Goal: Check status: Check status

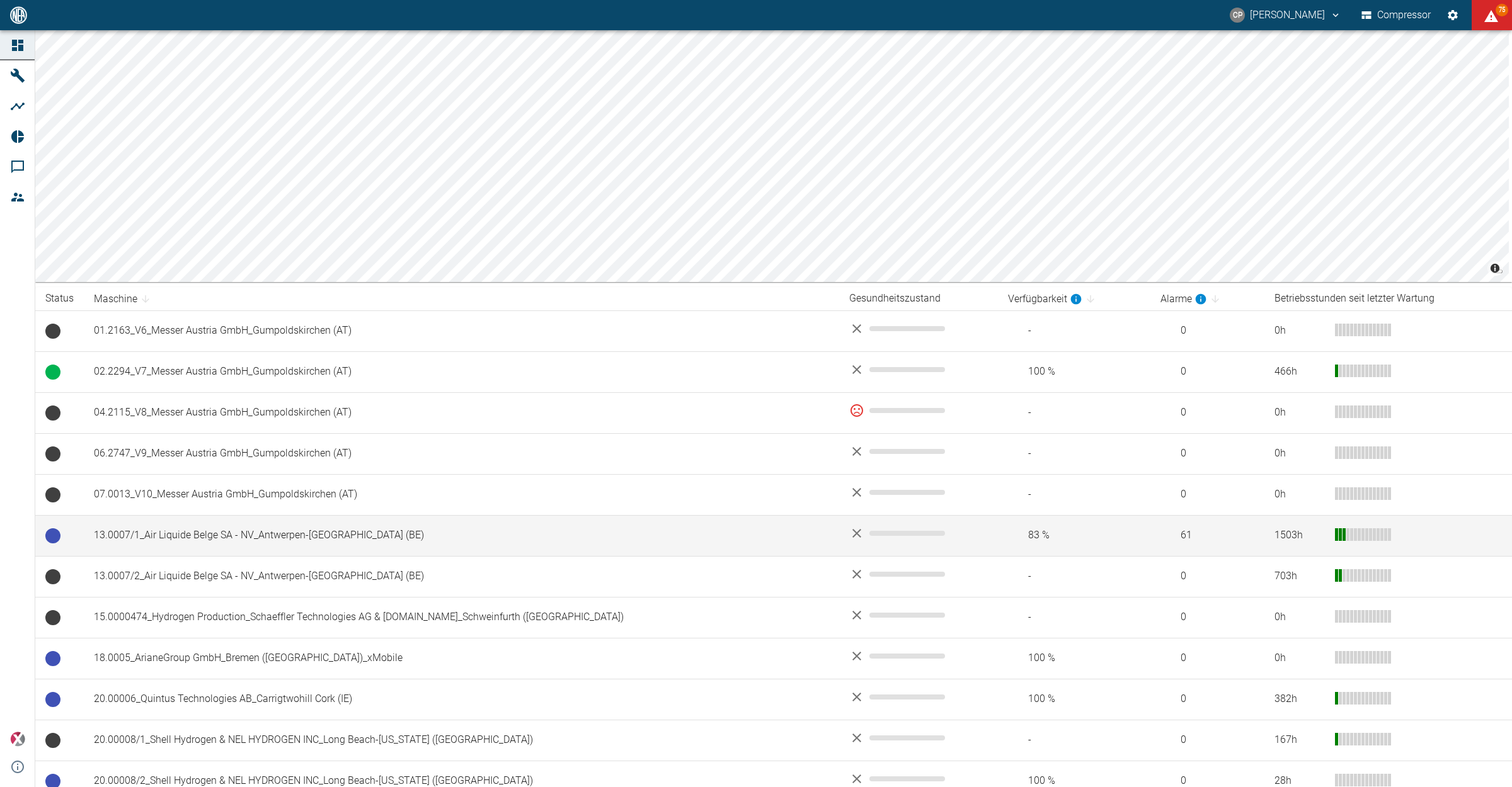
click at [318, 540] on td "13.0007/1_Air Liquide Belge SA - NV_Antwerpen-[GEOGRAPHIC_DATA] (BE)" at bounding box center [462, 535] width 756 height 41
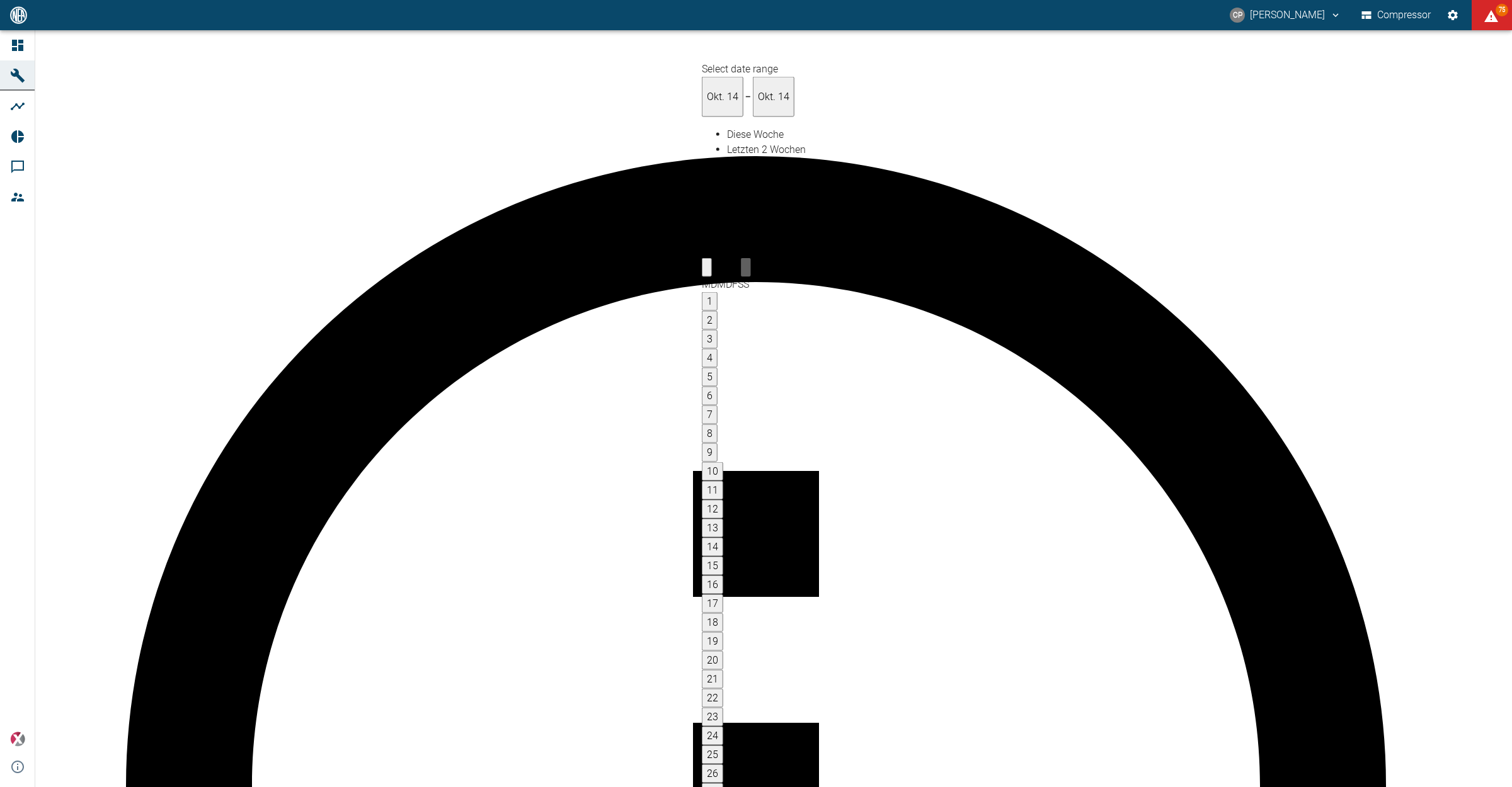
type input "[DATE]"
type input "2min"
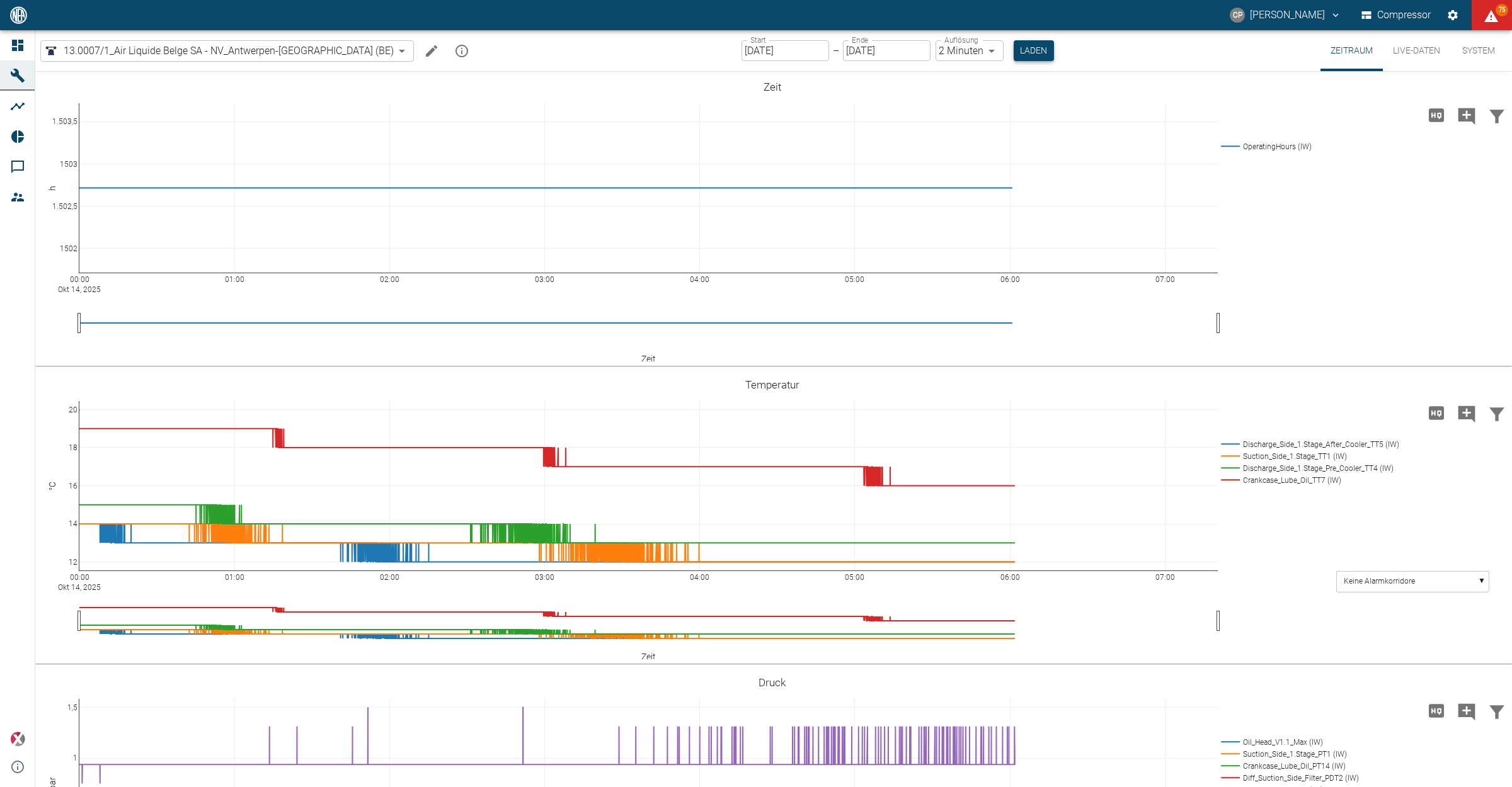
click at [1014, 53] on button "Laden" at bounding box center [1034, 50] width 40 height 21
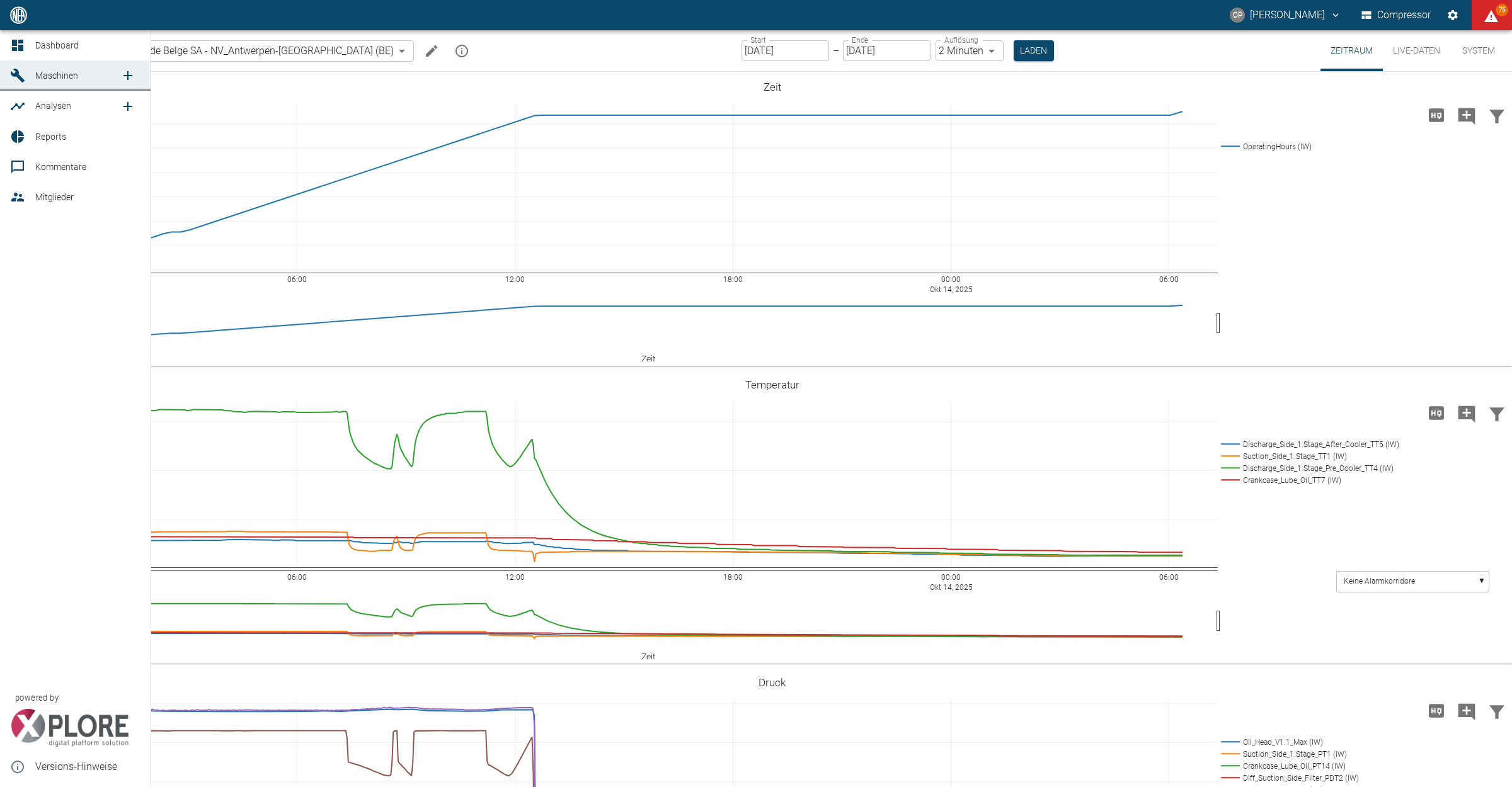
click at [12, 39] on icon at bounding box center [18, 45] width 15 height 15
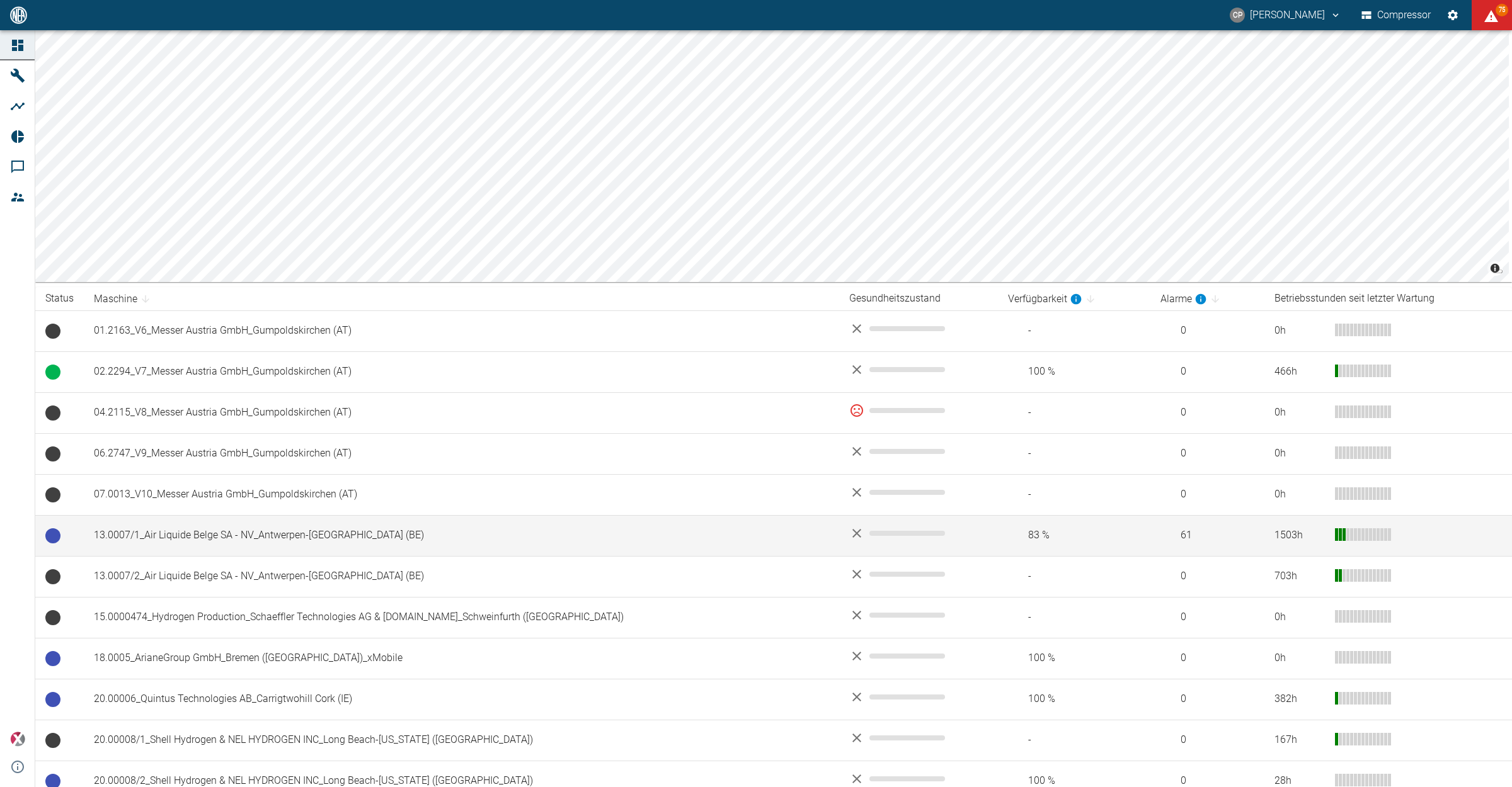
click at [288, 549] on td "13.0007/1_Air Liquide Belge SA - NV_Antwerpen-Lillo (BE)" at bounding box center [462, 535] width 756 height 41
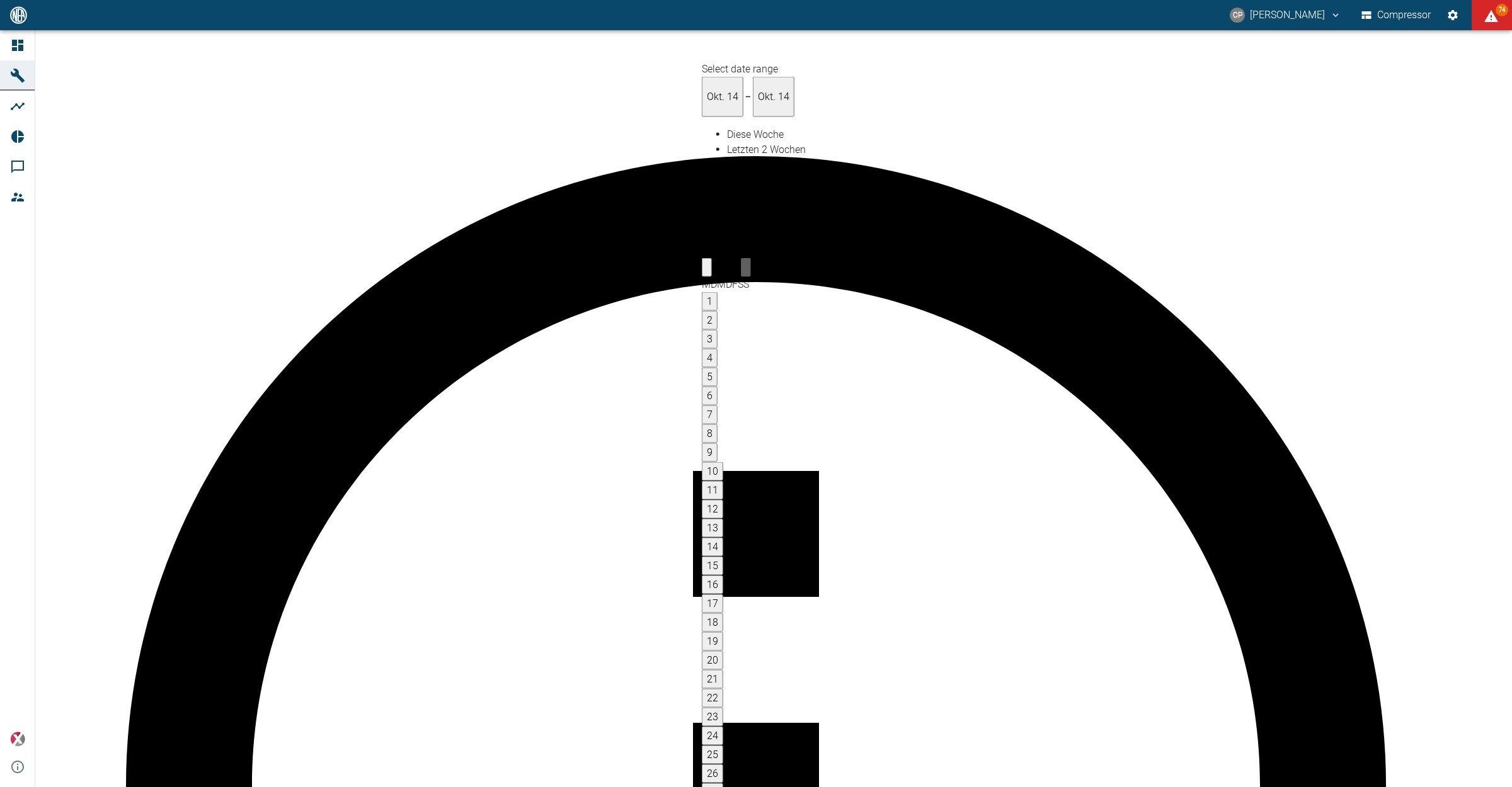
type input "11.10.2025"
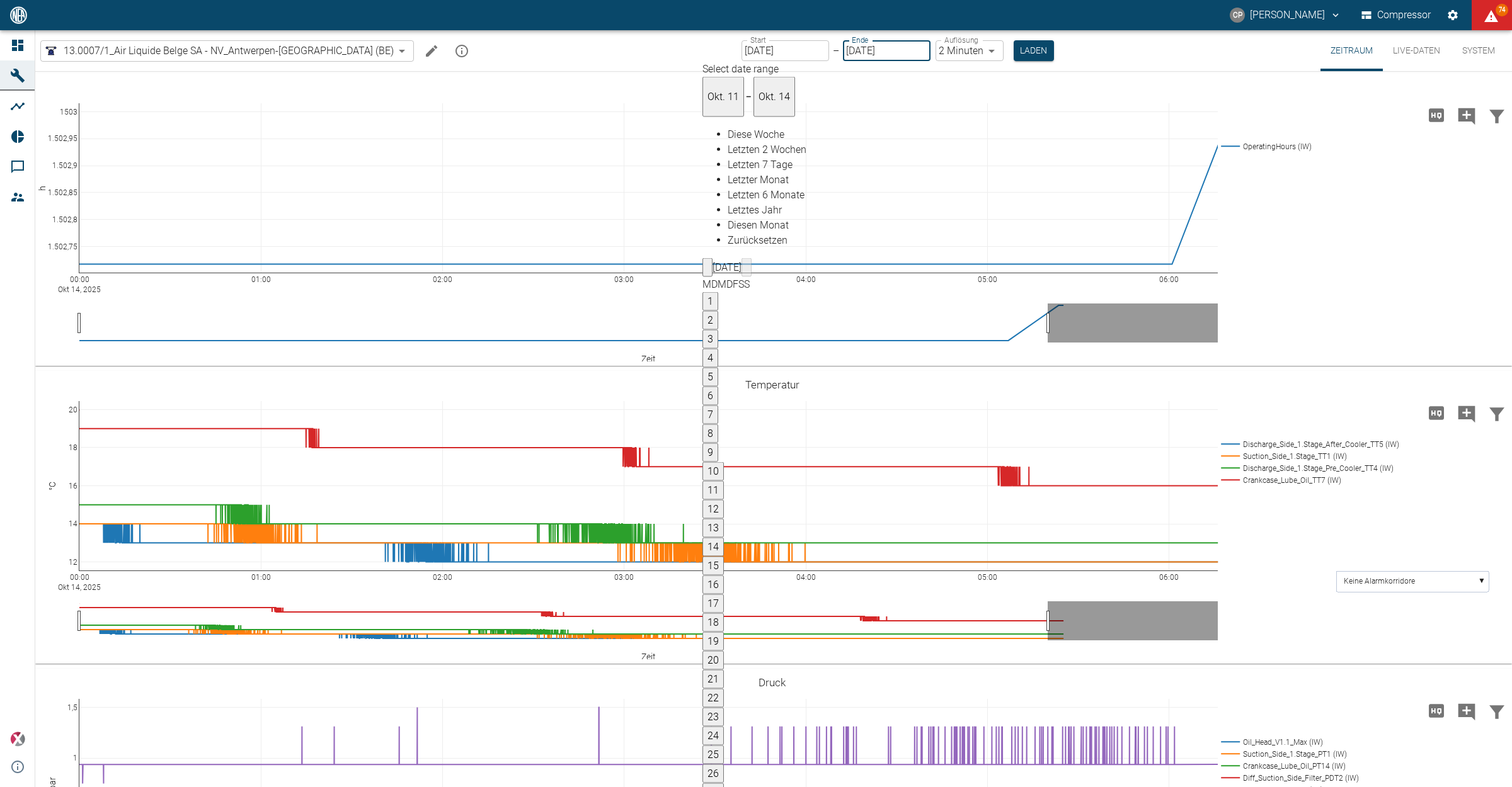
click at [941, 44] on body "CP Christoph Palm Compressor 74 Dashboard Maschinen Analysen Reports Kommentare…" at bounding box center [756, 393] width 1512 height 787
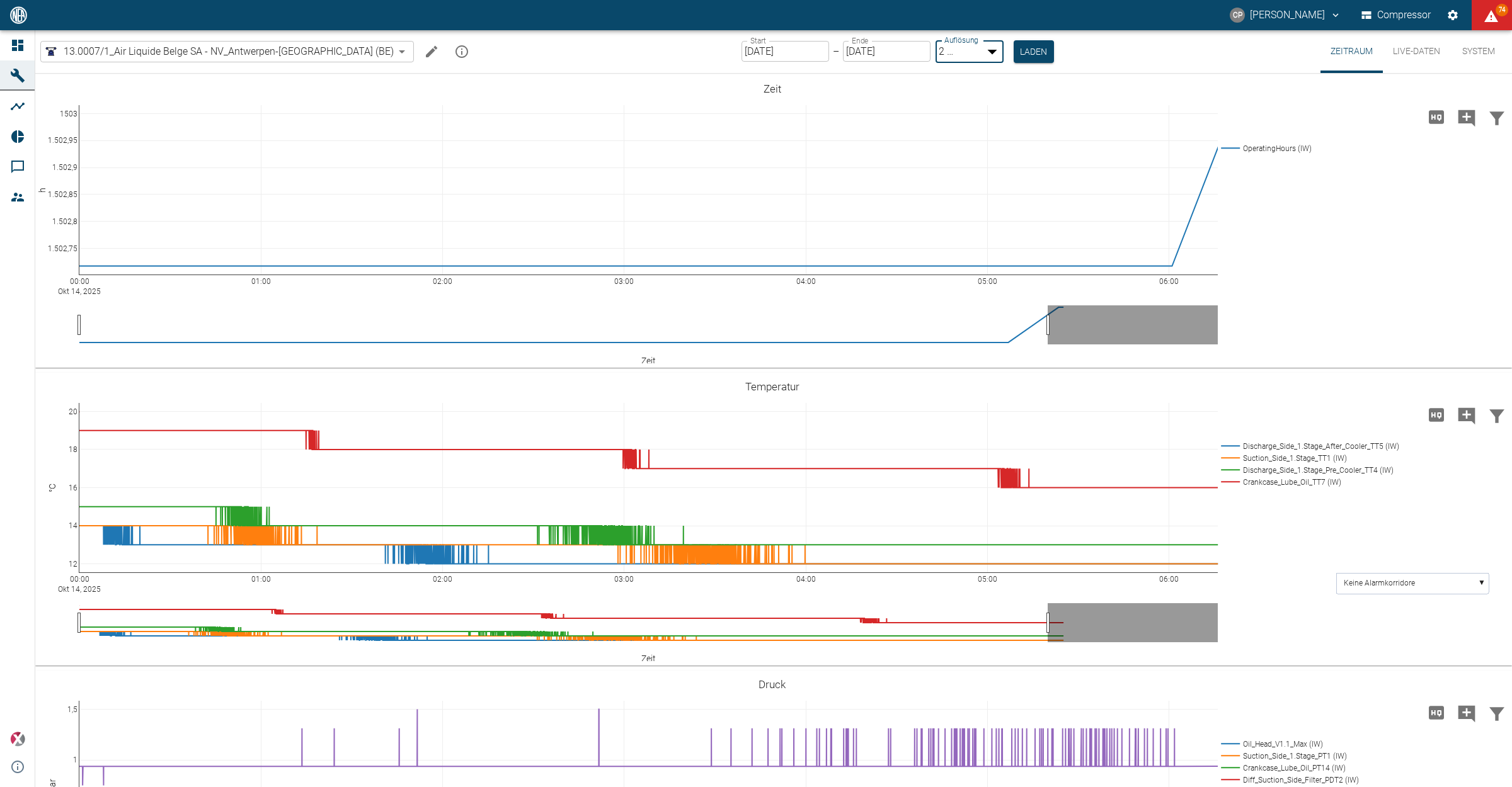
type input "1sec"
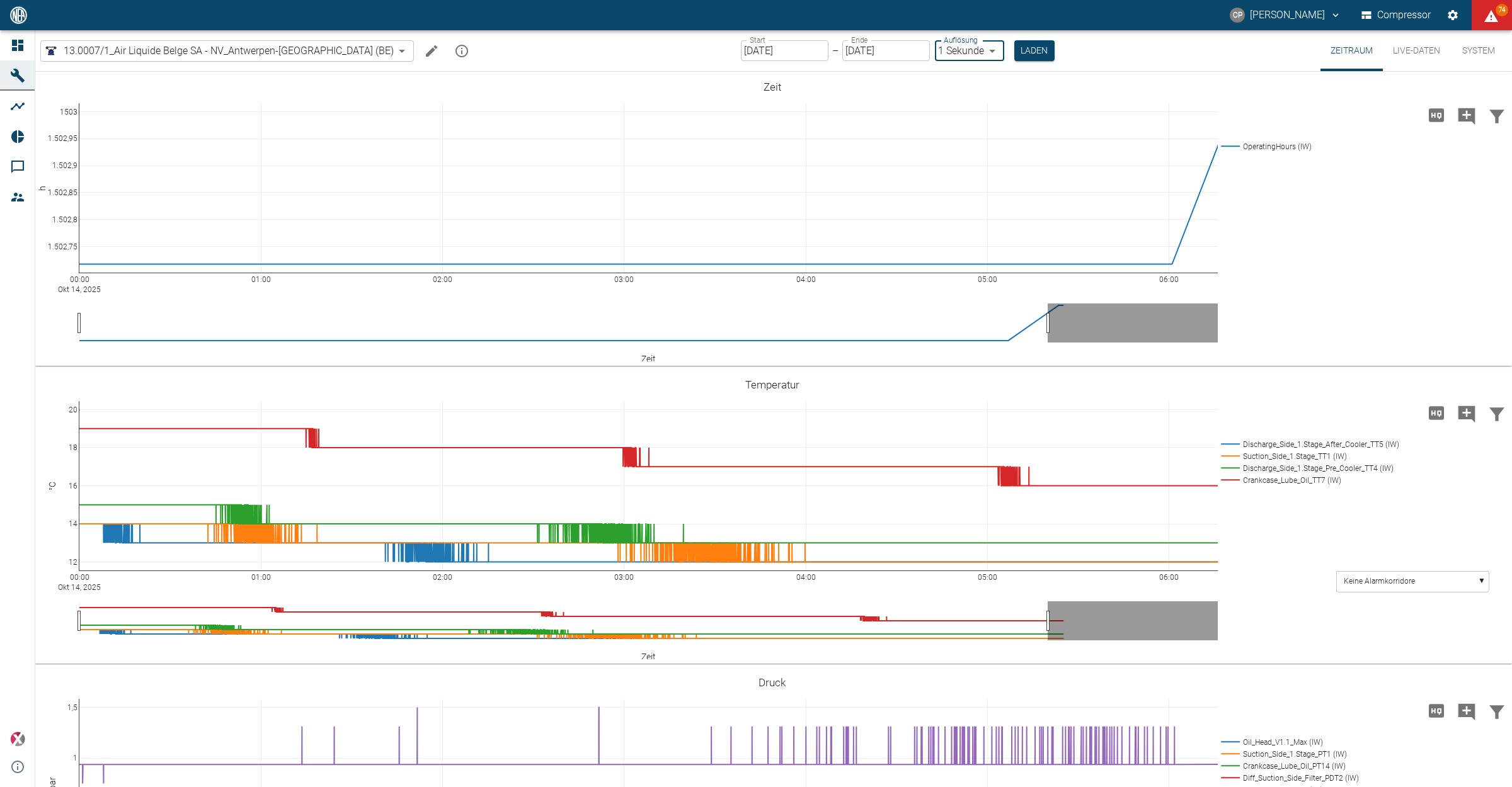
click at [1019, 49] on div "13.0007/1_Air Liquide Belge SA - NV_Antwerpen-Lillo (BE) 7660faed-fd66-4731-a2e…" at bounding box center [773, 50] width 1477 height 41
click at [1014, 51] on button "Laden" at bounding box center [1034, 50] width 40 height 21
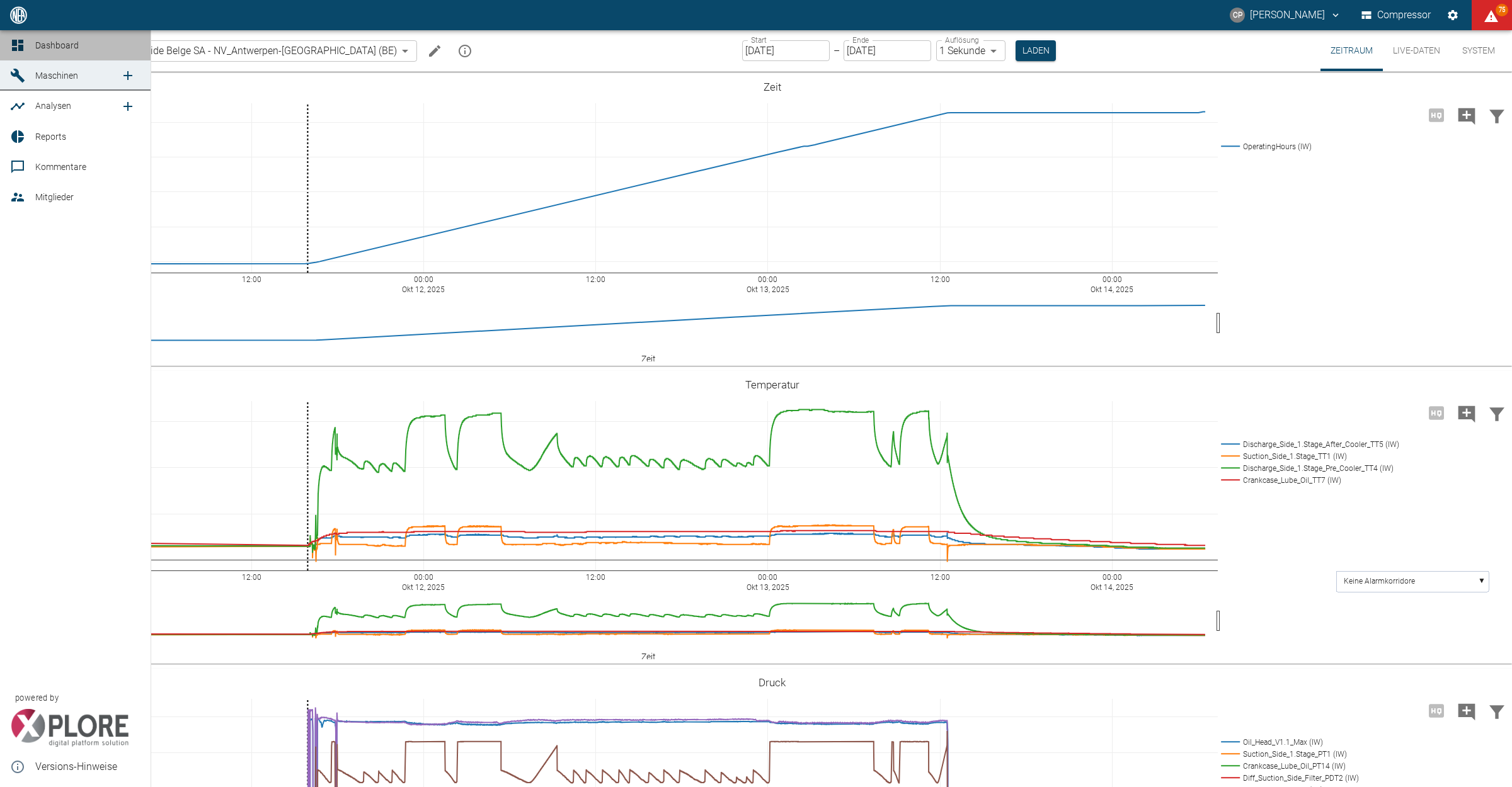
click at [25, 48] on div at bounding box center [19, 45] width 19 height 15
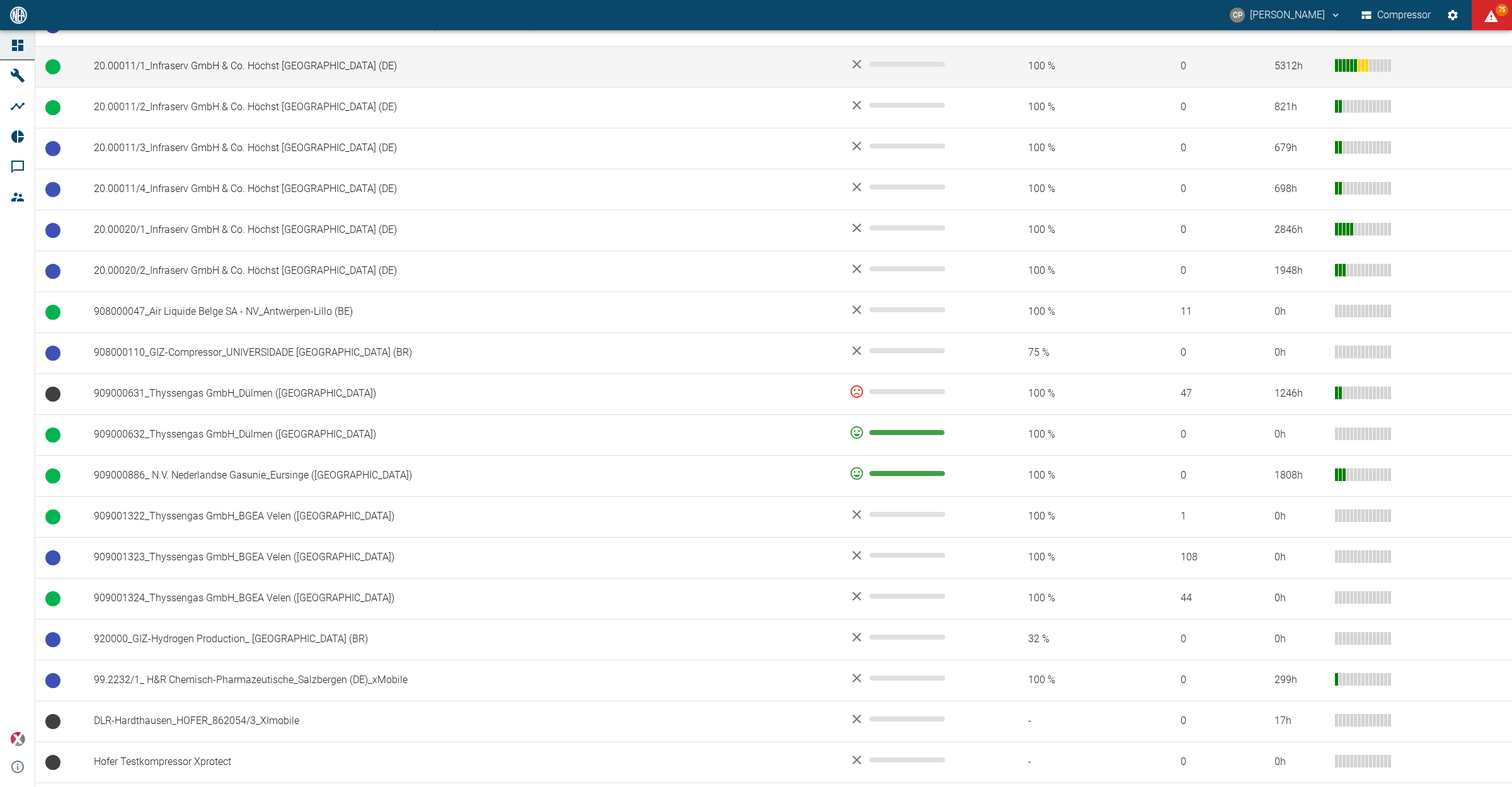
scroll to position [787, 0]
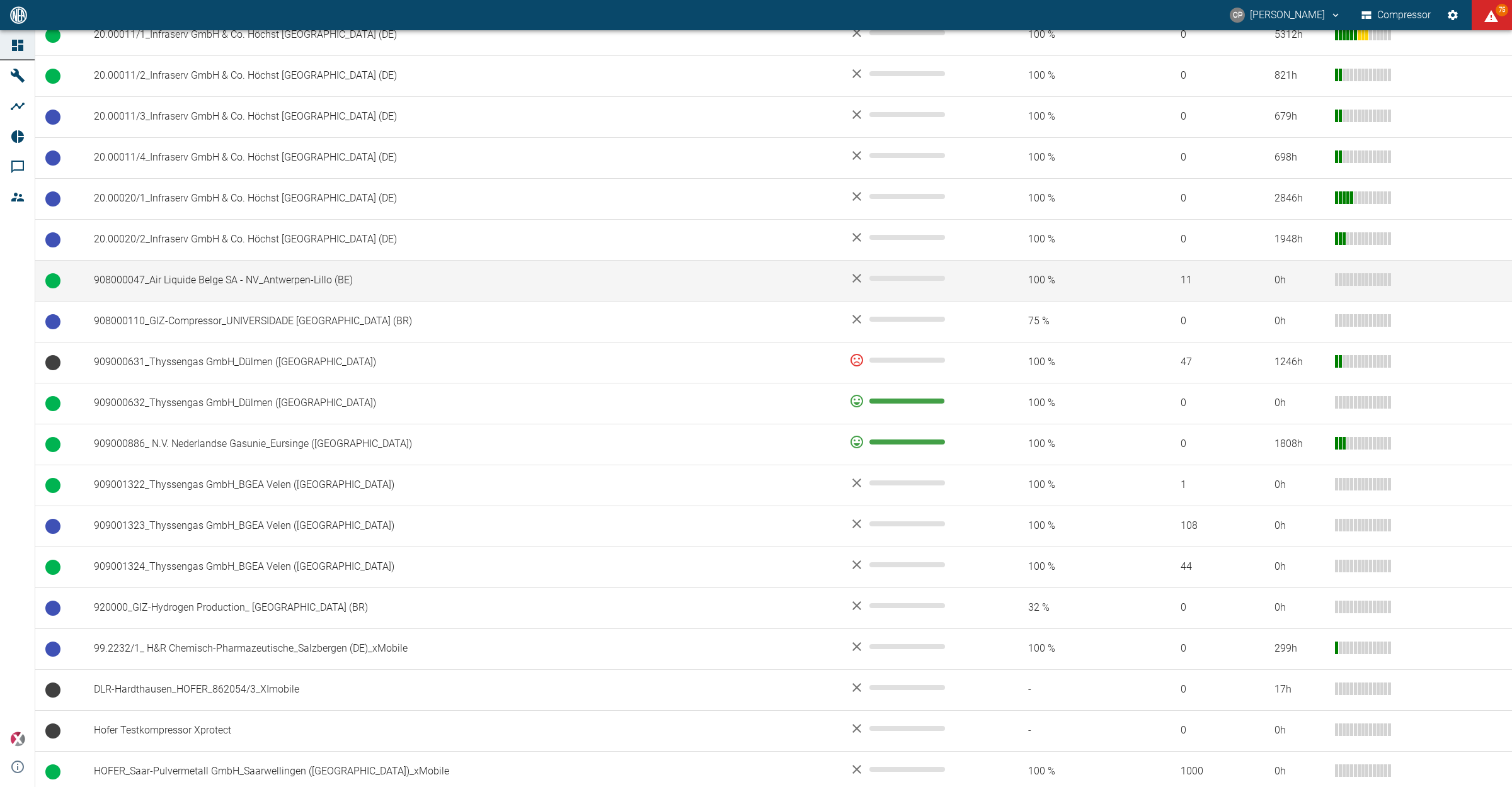
click at [311, 287] on td "908000047_Air Liquide Belge SA - NV_Antwerpen-Lillo (BE)" at bounding box center [462, 280] width 756 height 41
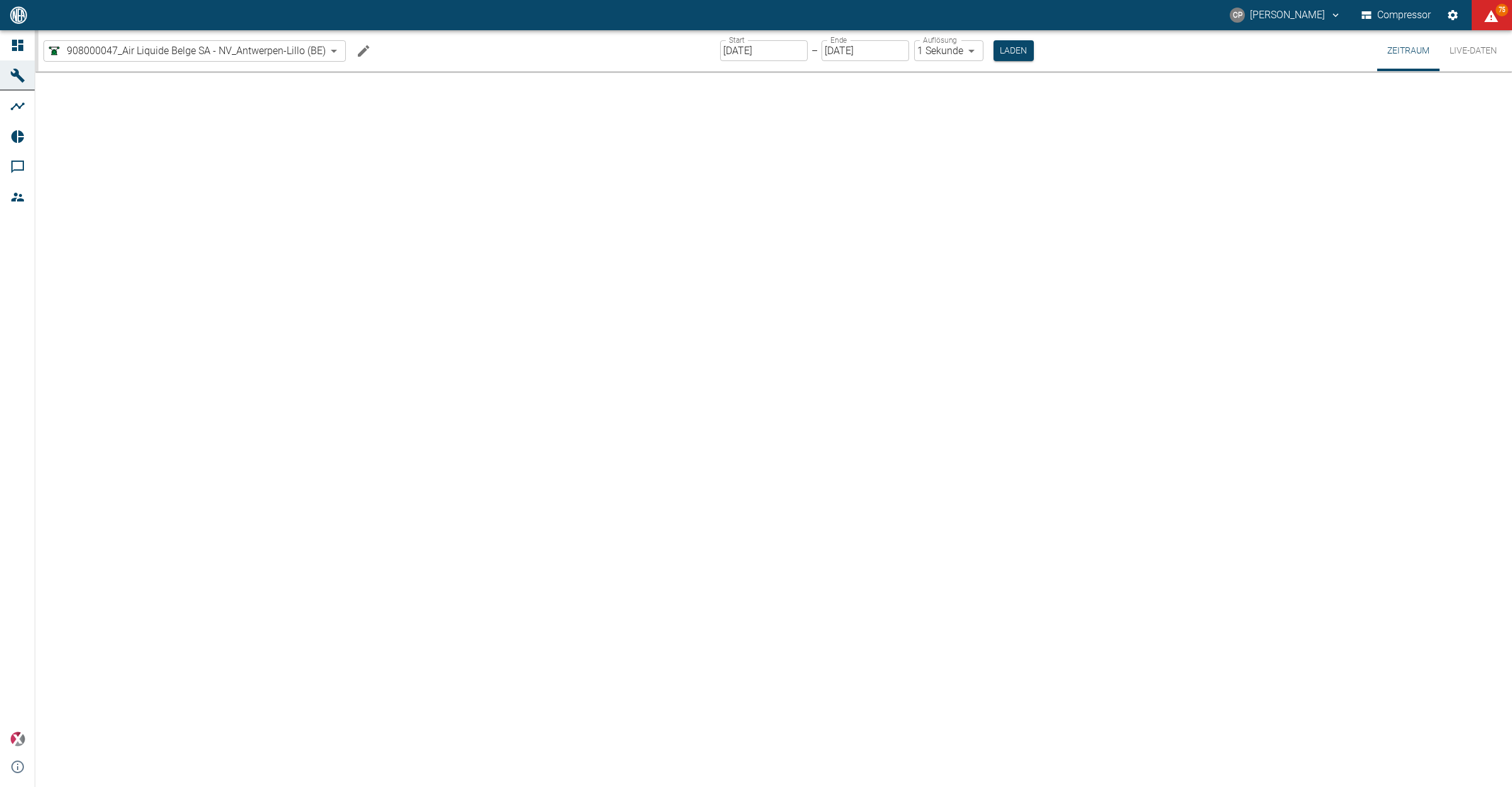
click at [769, 45] on input "[DATE]" at bounding box center [764, 50] width 88 height 21
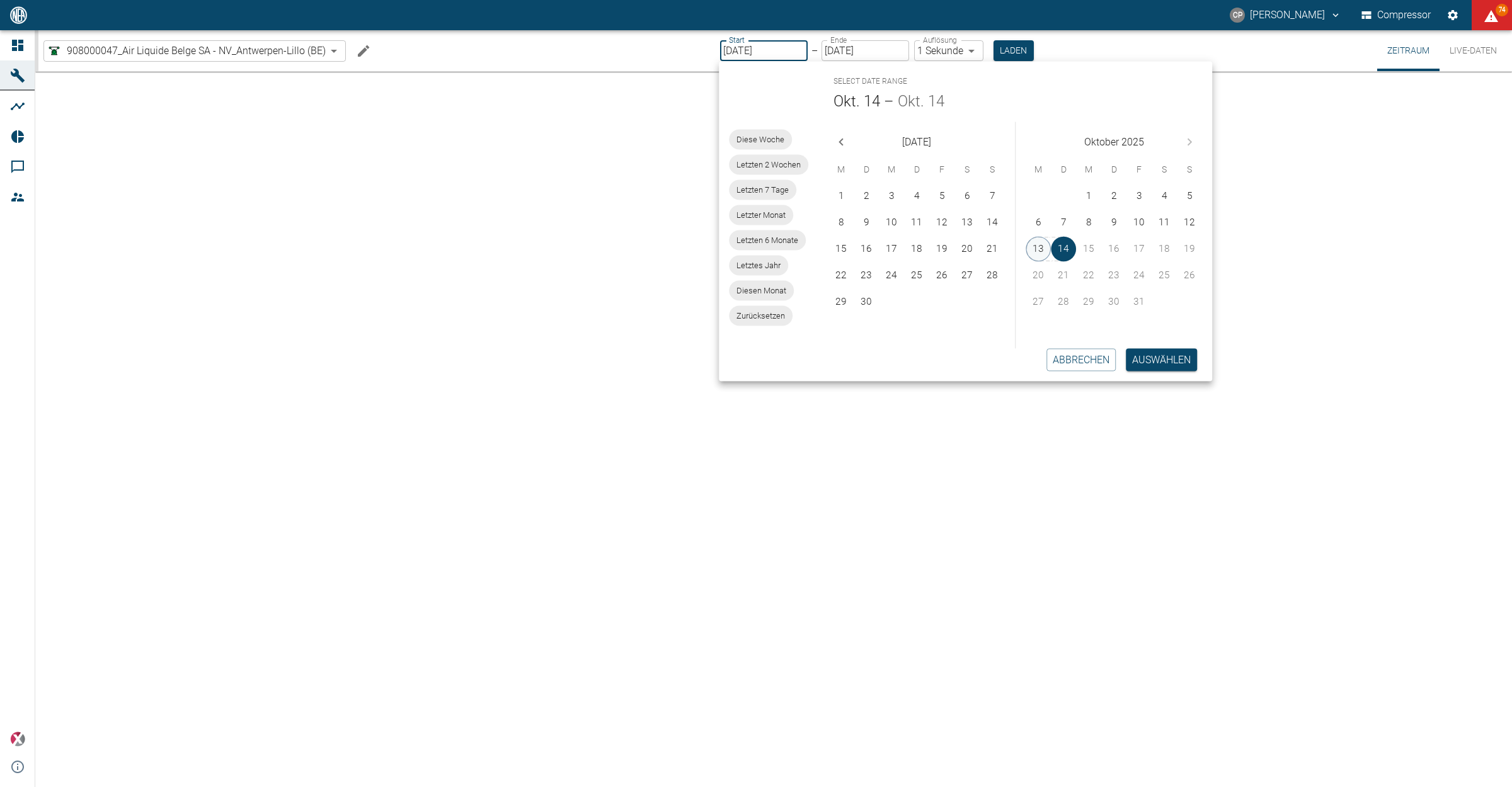
click at [1049, 240] on button "13" at bounding box center [1038, 249] width 25 height 25
type input "[DATE]"
click at [964, 51] on body "CP Christoph Palm Compressor 74 Dashboard Maschinen Analysen Reports Kommentare…" at bounding box center [756, 393] width 1512 height 787
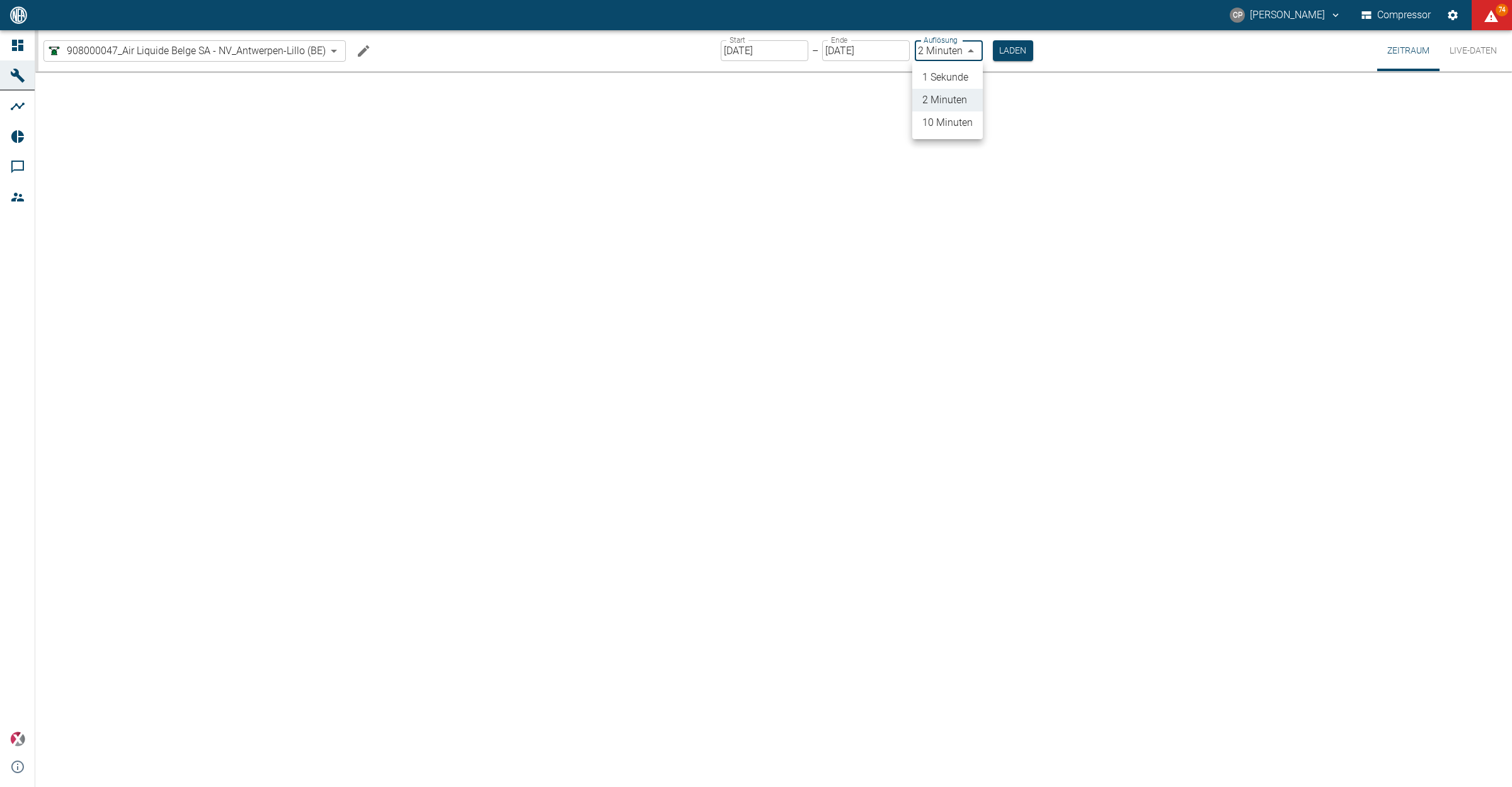
click at [956, 72] on li "1 Sekunde" at bounding box center [948, 77] width 71 height 22
type input "1sec"
click at [1009, 42] on button "Laden" at bounding box center [1013, 50] width 40 height 21
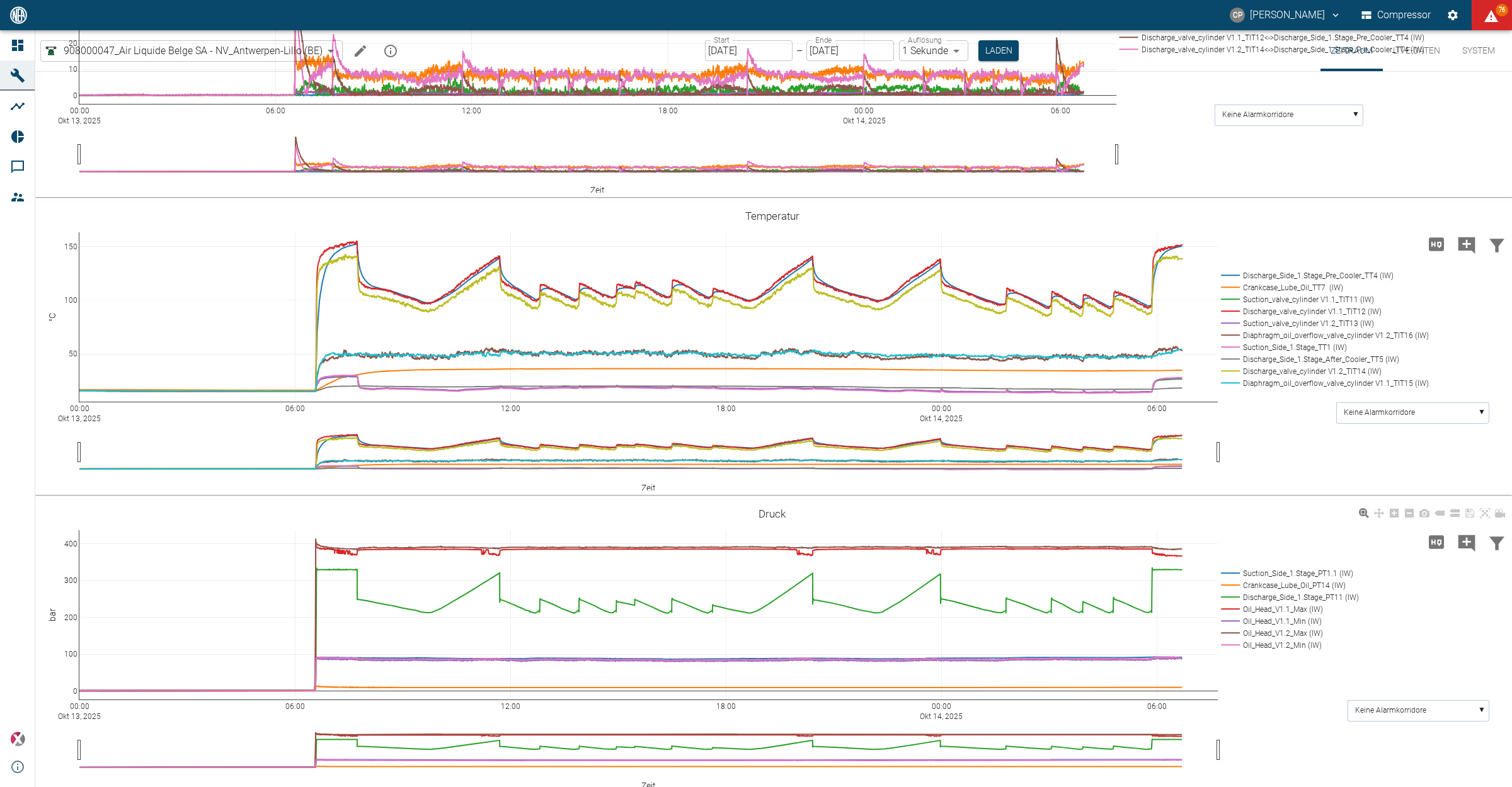
scroll to position [927, 0]
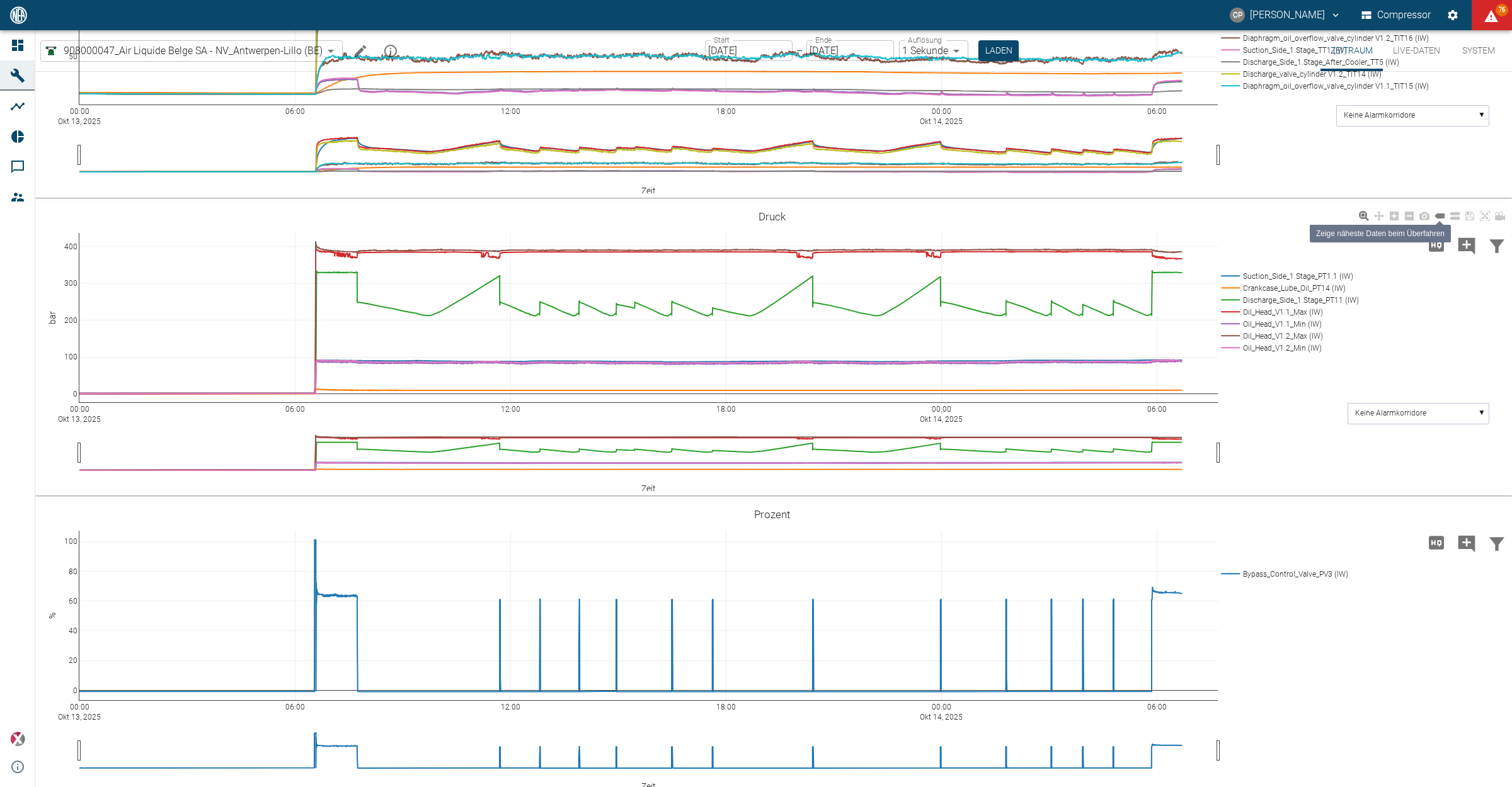
click at [1435, 219] on icon at bounding box center [1439, 216] width 10 height 5
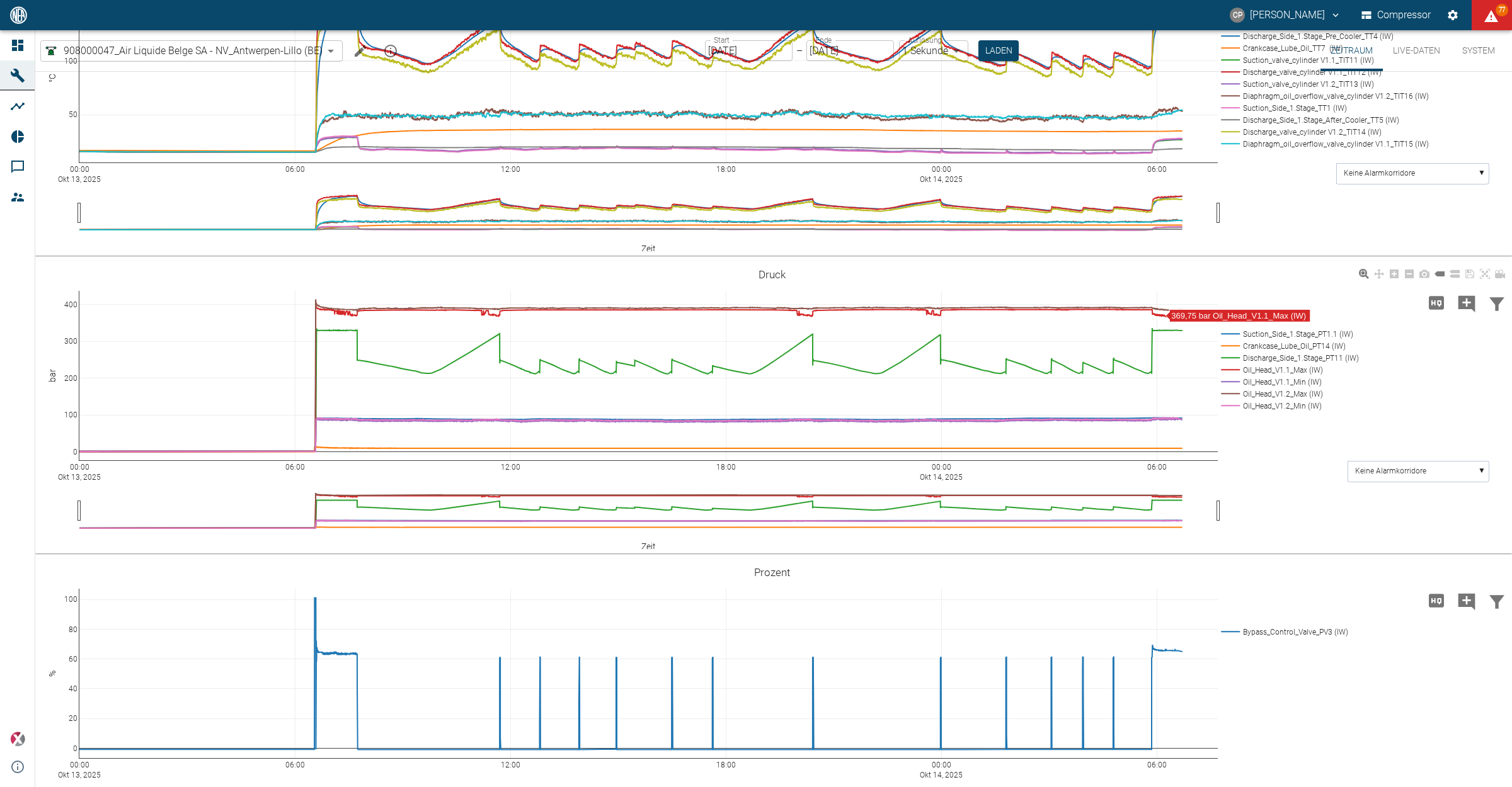
scroll to position [849, 0]
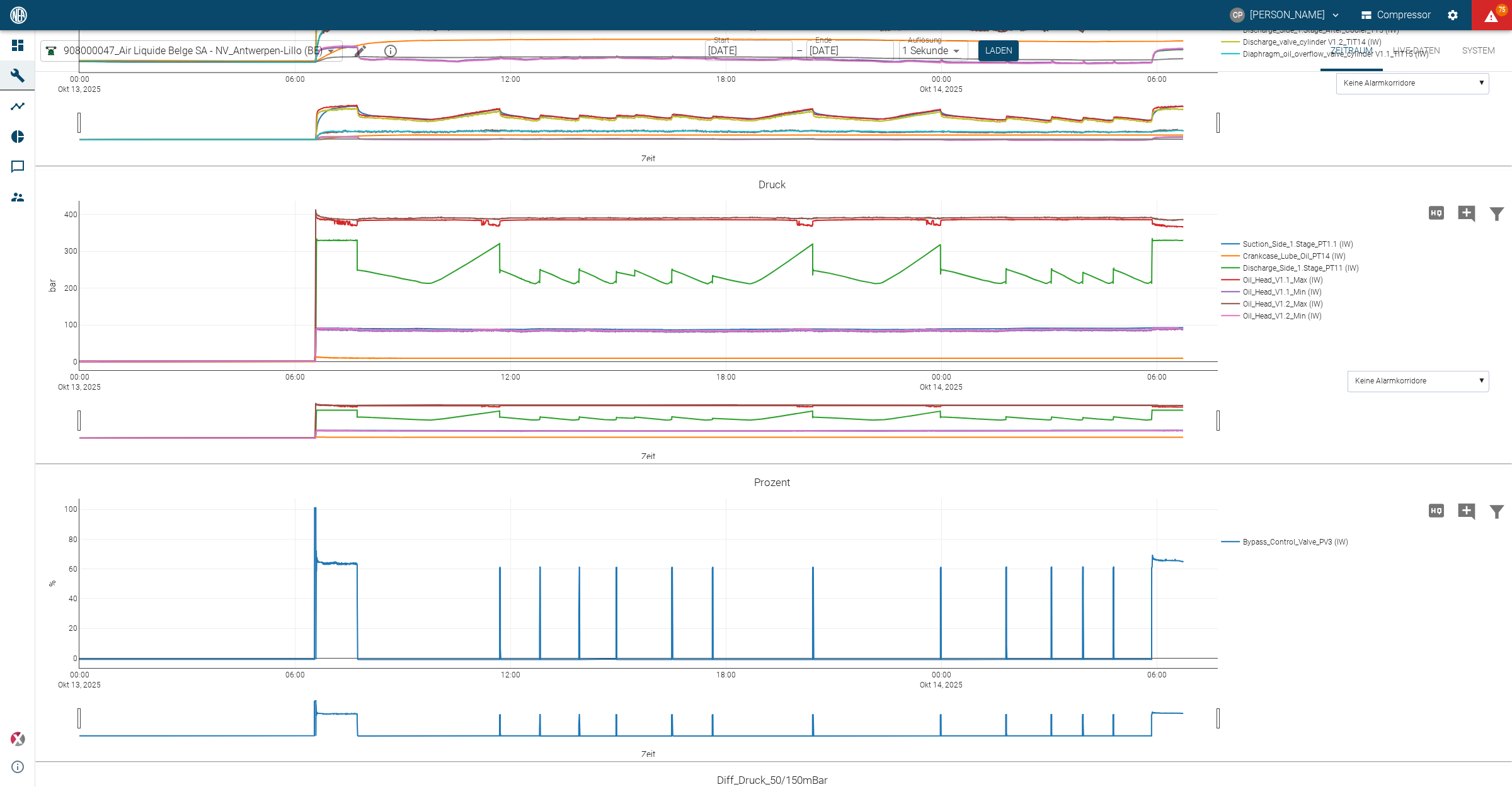
scroll to position [0, 0]
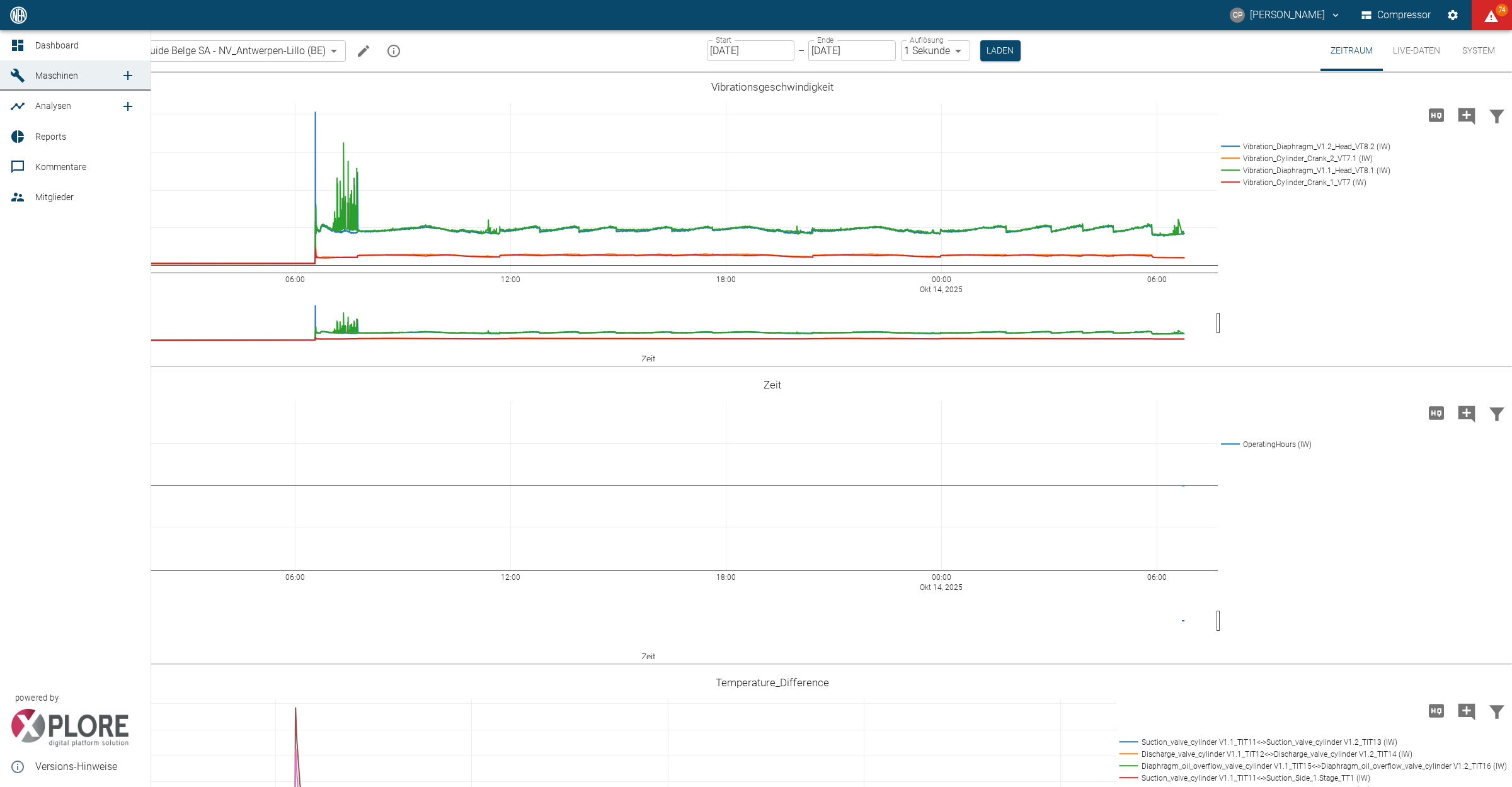
click at [29, 45] on link "Dashboard" at bounding box center [75, 45] width 150 height 30
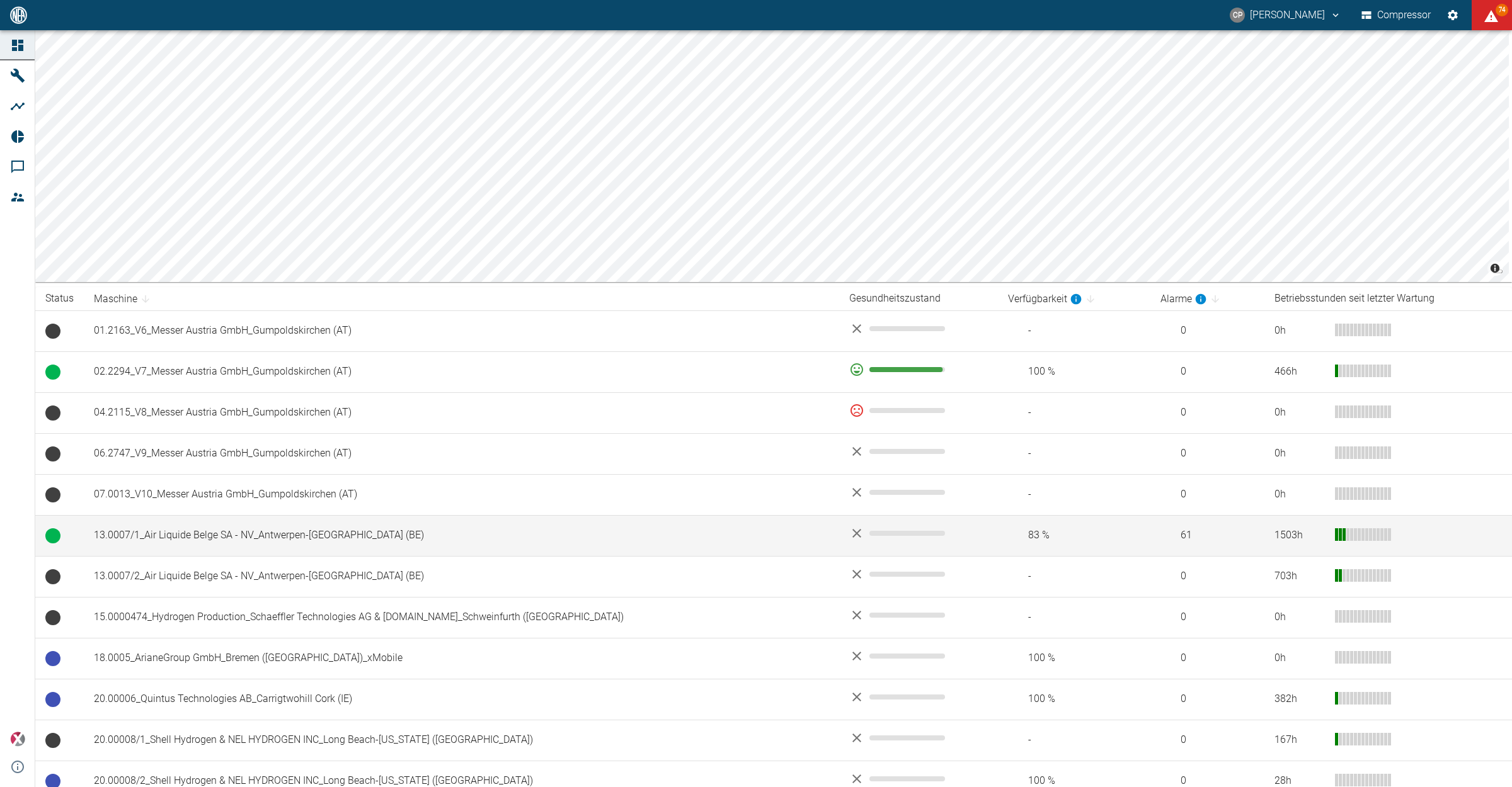
click at [225, 525] on td "13.0007/1_Air Liquide Belge SA - NV_Antwerpen-[GEOGRAPHIC_DATA] (BE)" at bounding box center [462, 535] width 756 height 41
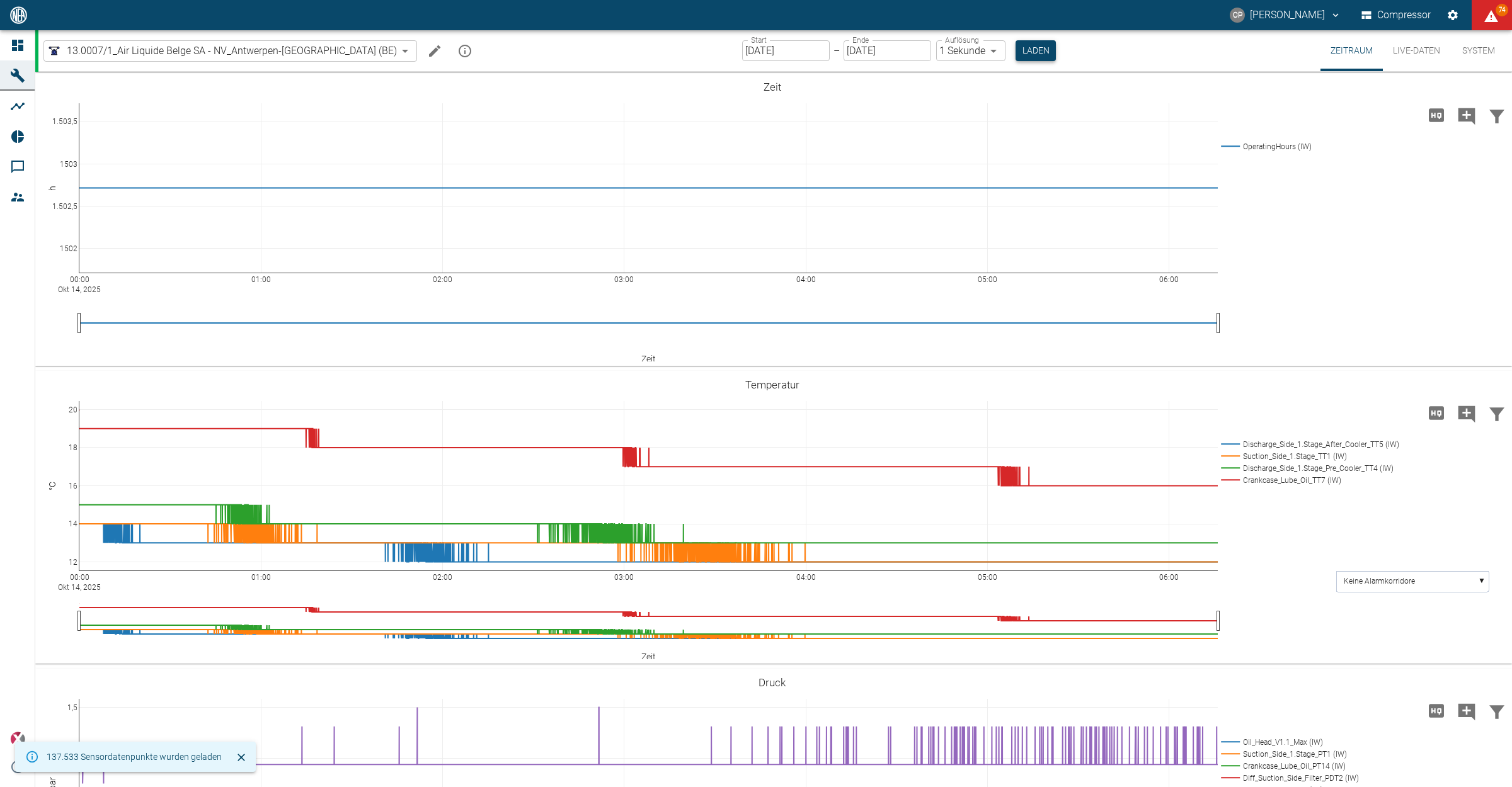
click at [1015, 48] on button "Laden" at bounding box center [1036, 50] width 40 height 21
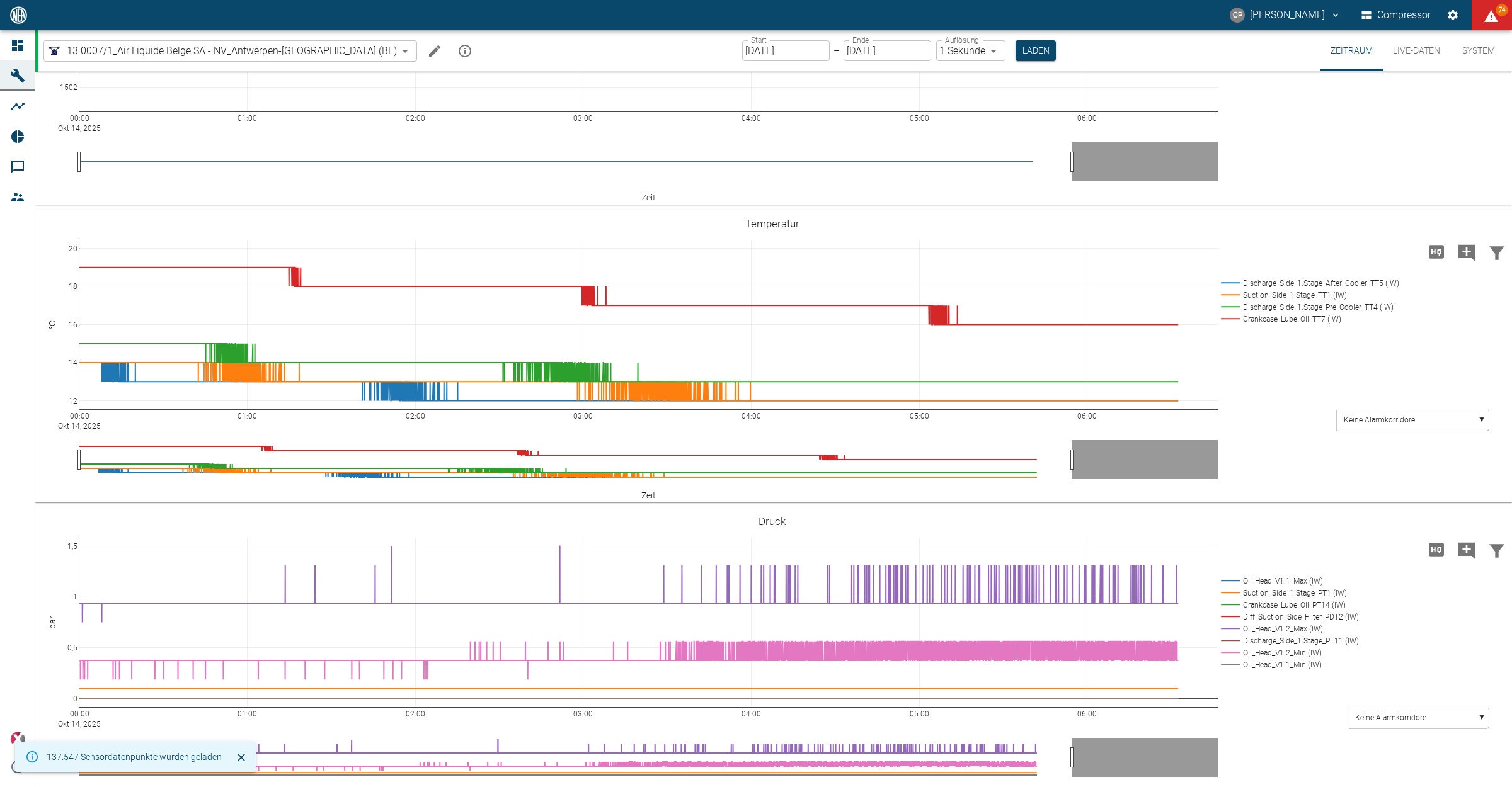
scroll to position [236, 0]
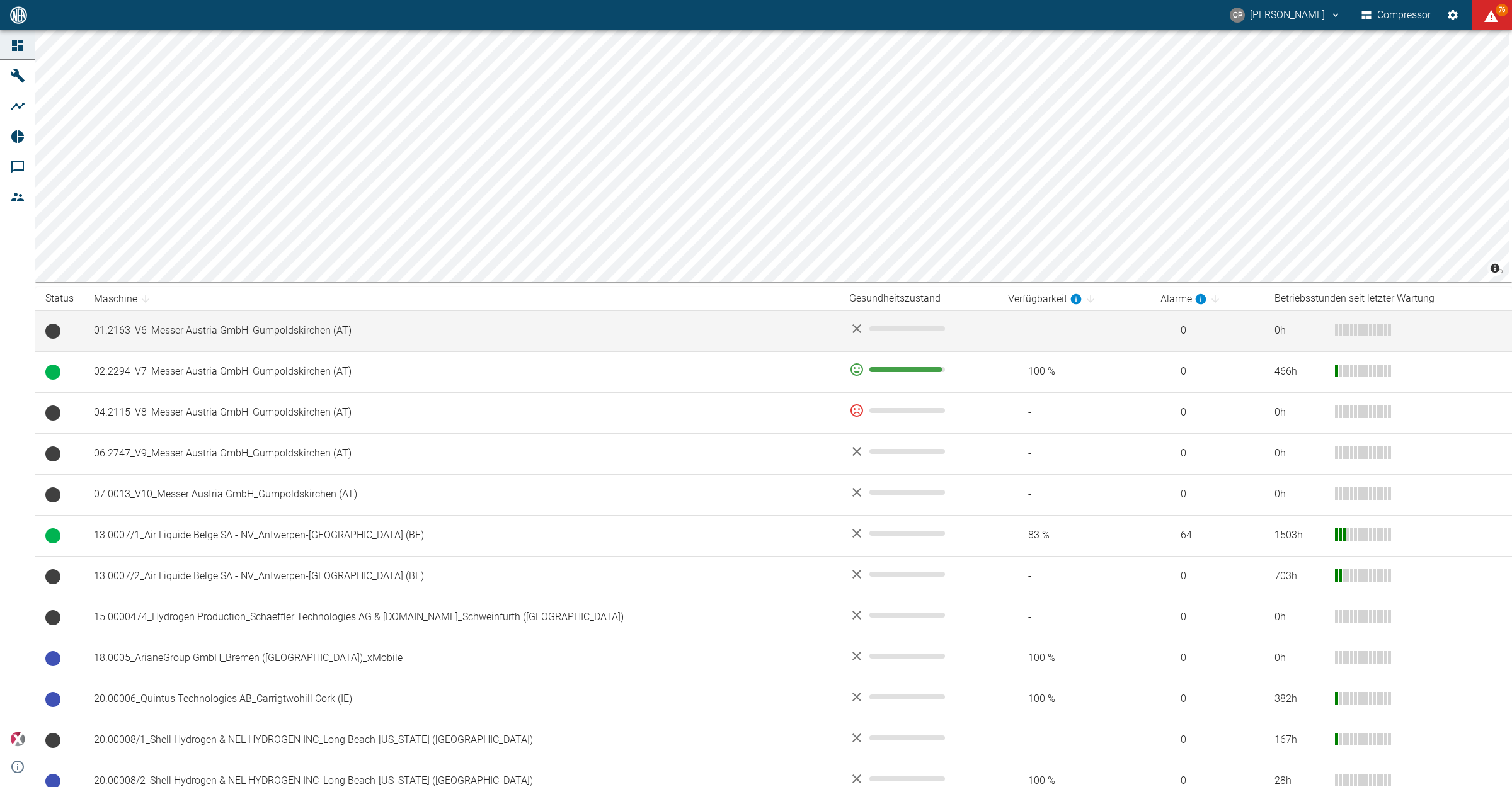
scroll to position [79, 0]
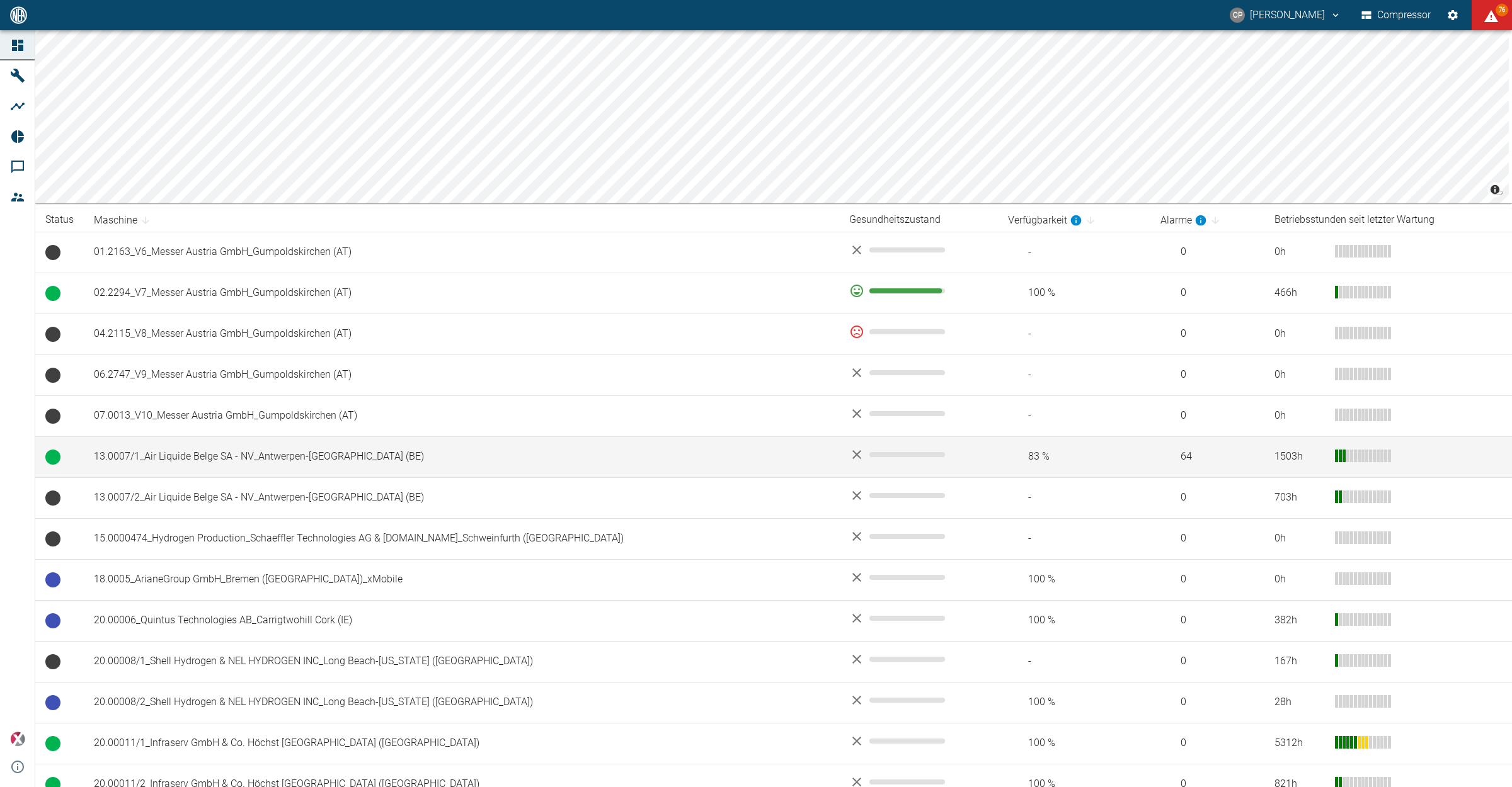
click at [307, 441] on td "13.0007/1_Air Liquide Belge SA - NV_Antwerpen-[GEOGRAPHIC_DATA] (BE)" at bounding box center [462, 456] width 756 height 41
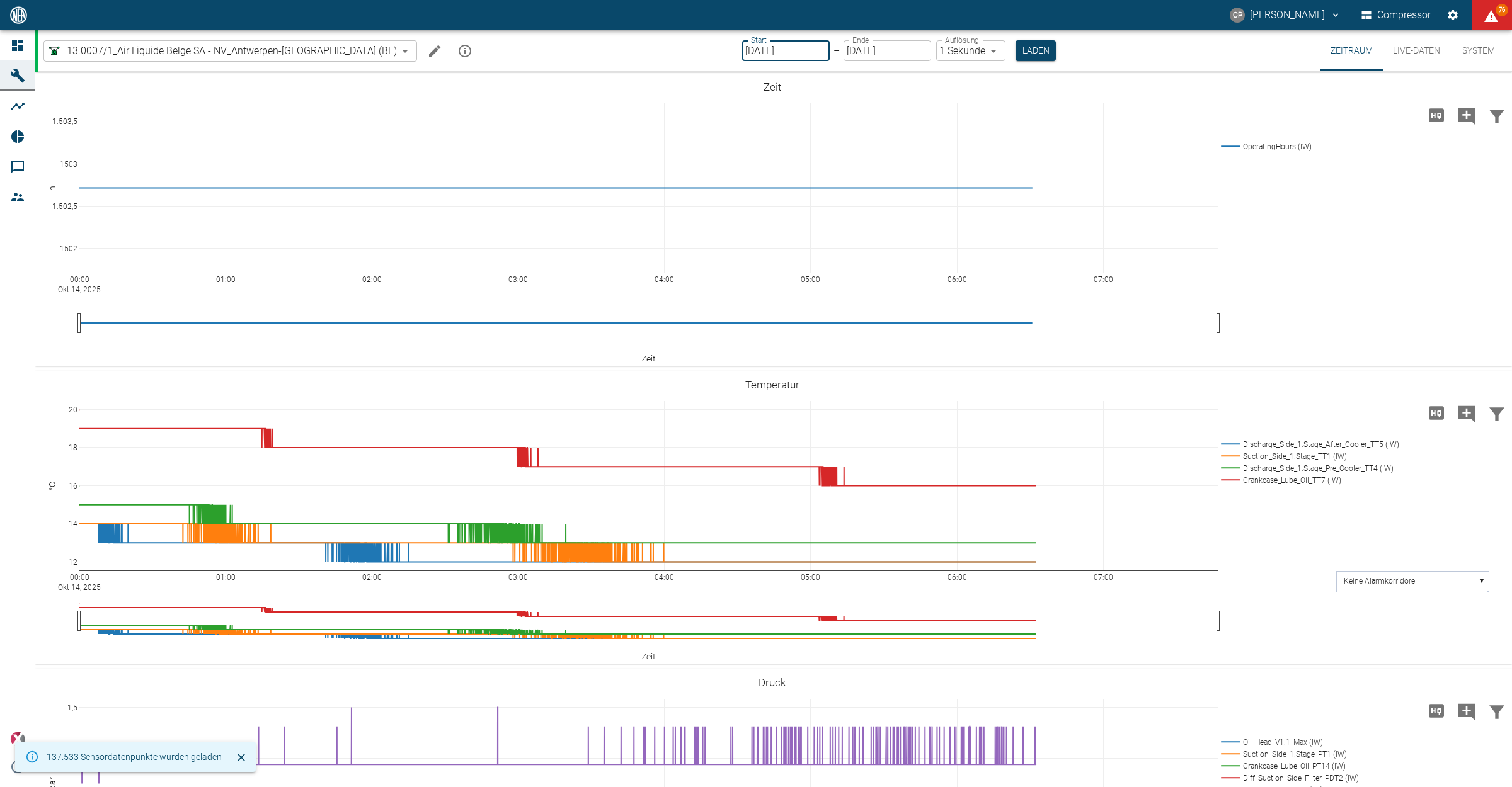
click at [746, 40] on input "[DATE]" at bounding box center [786, 50] width 88 height 21
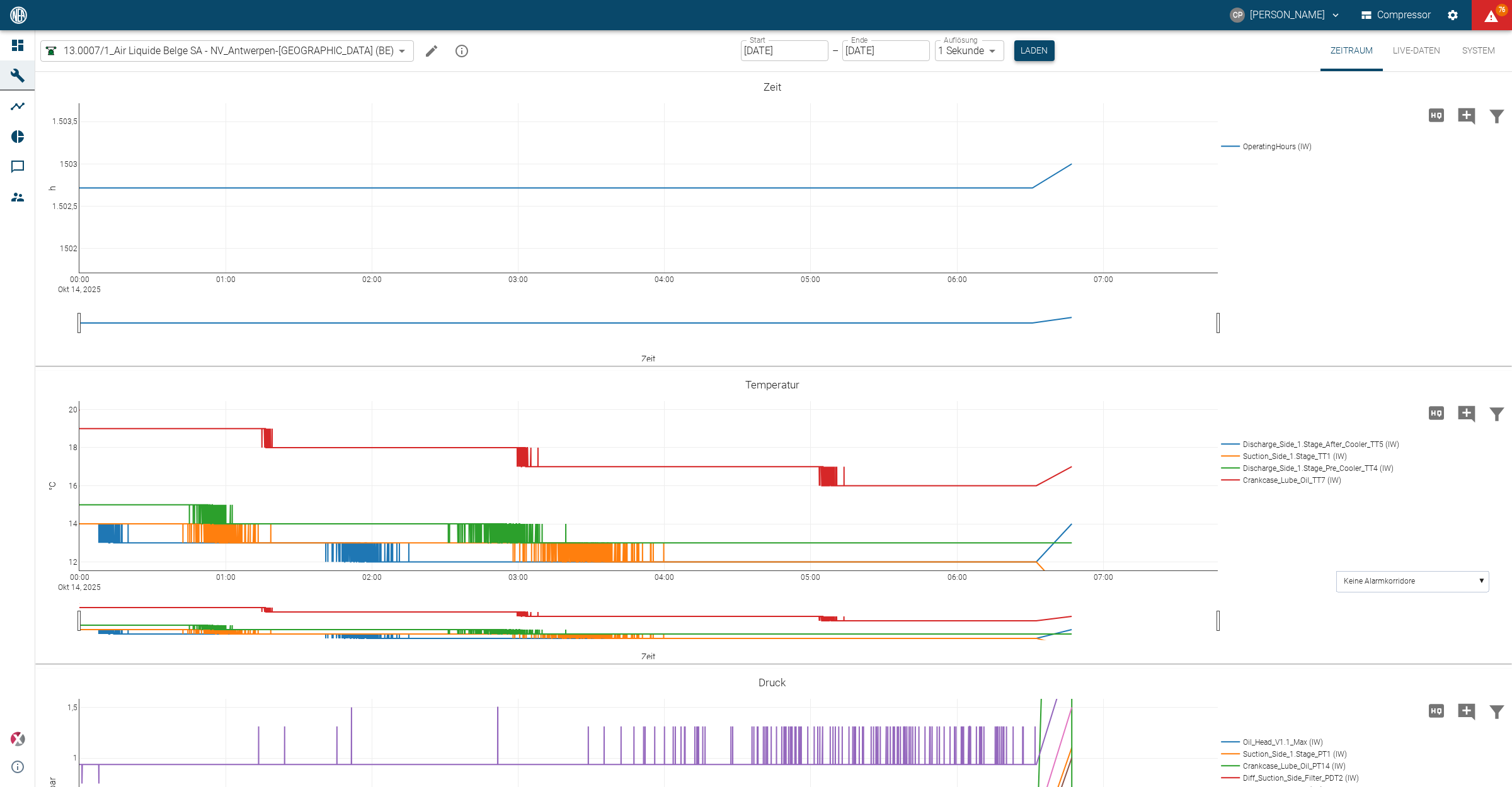
click at [1014, 41] on button "Laden" at bounding box center [1034, 50] width 40 height 21
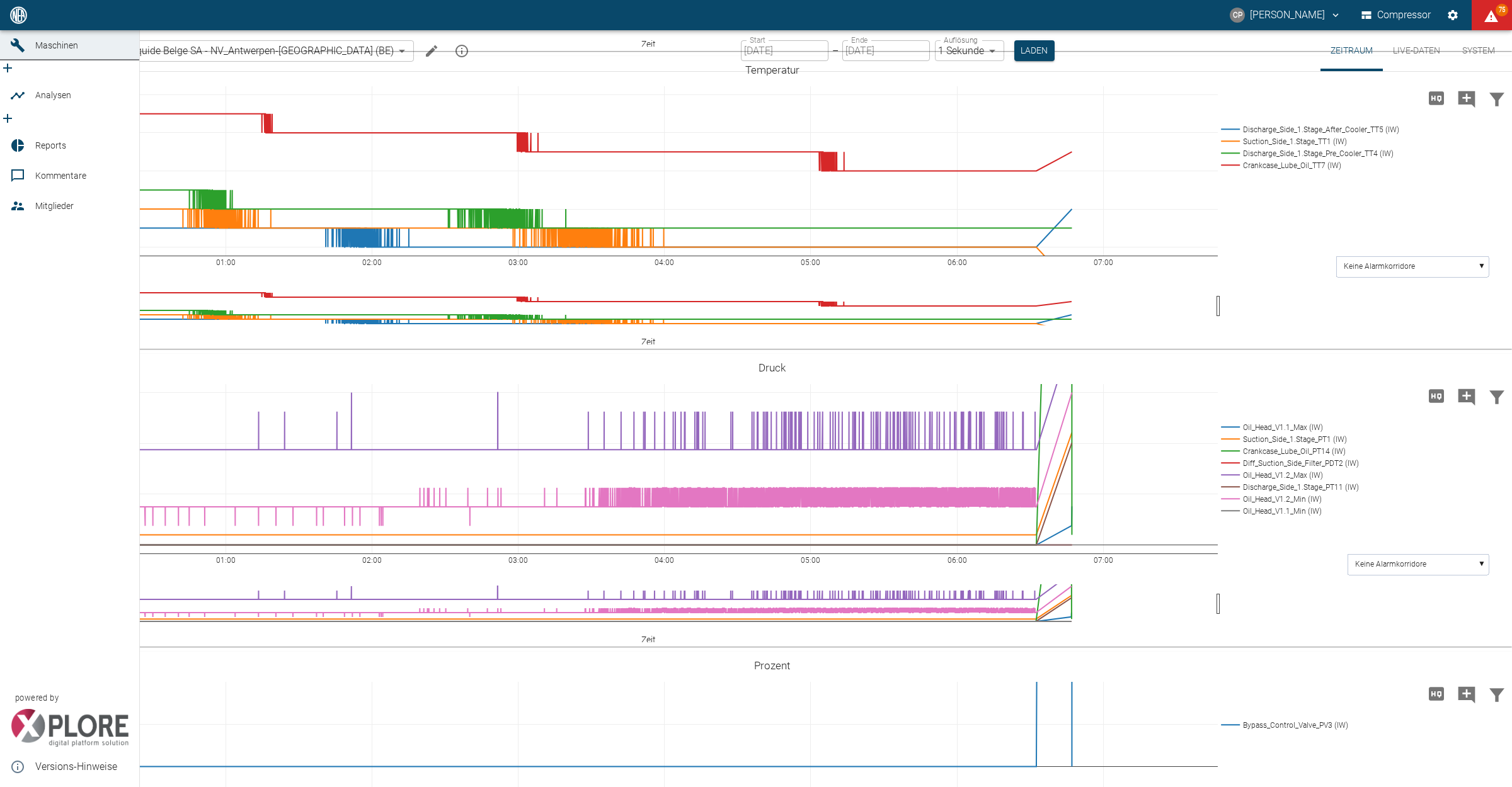
click at [19, 21] on icon at bounding box center [18, 15] width 12 height 12
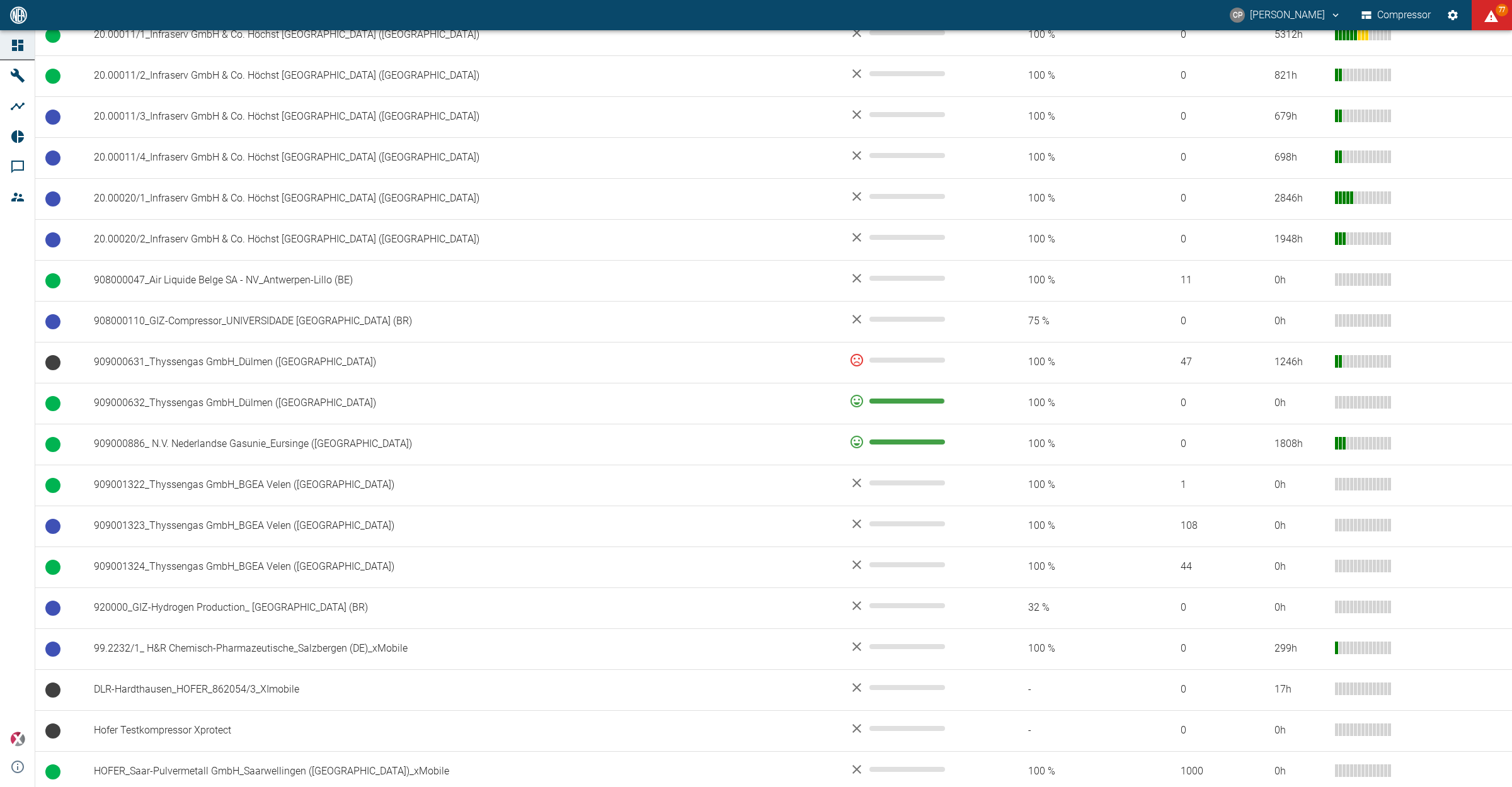
scroll to position [920, 0]
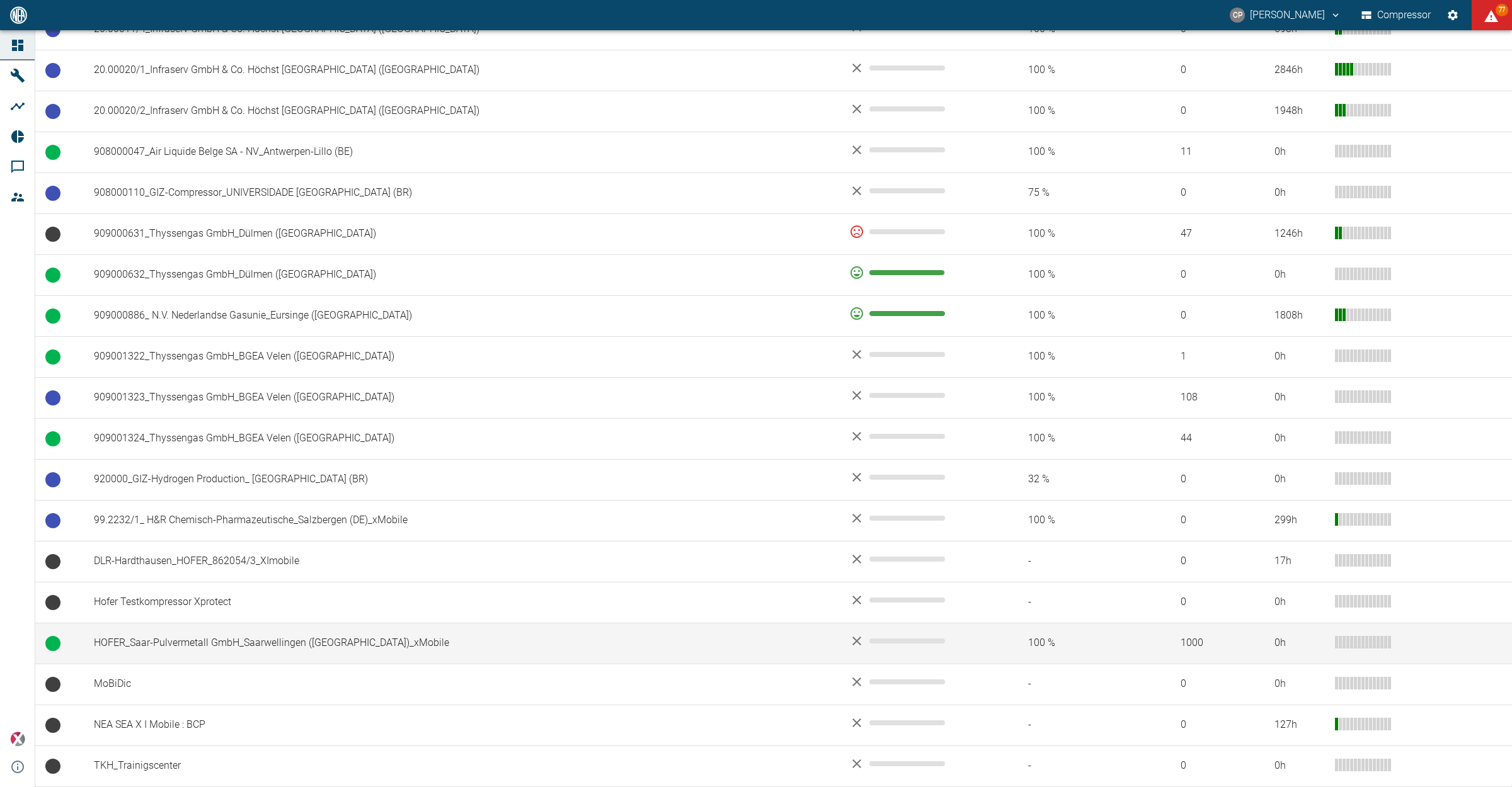
click at [184, 635] on td "HOFER_Saar-Pulvermetall GmbH_Saarwellingen ([GEOGRAPHIC_DATA])_xMobile" at bounding box center [462, 643] width 756 height 41
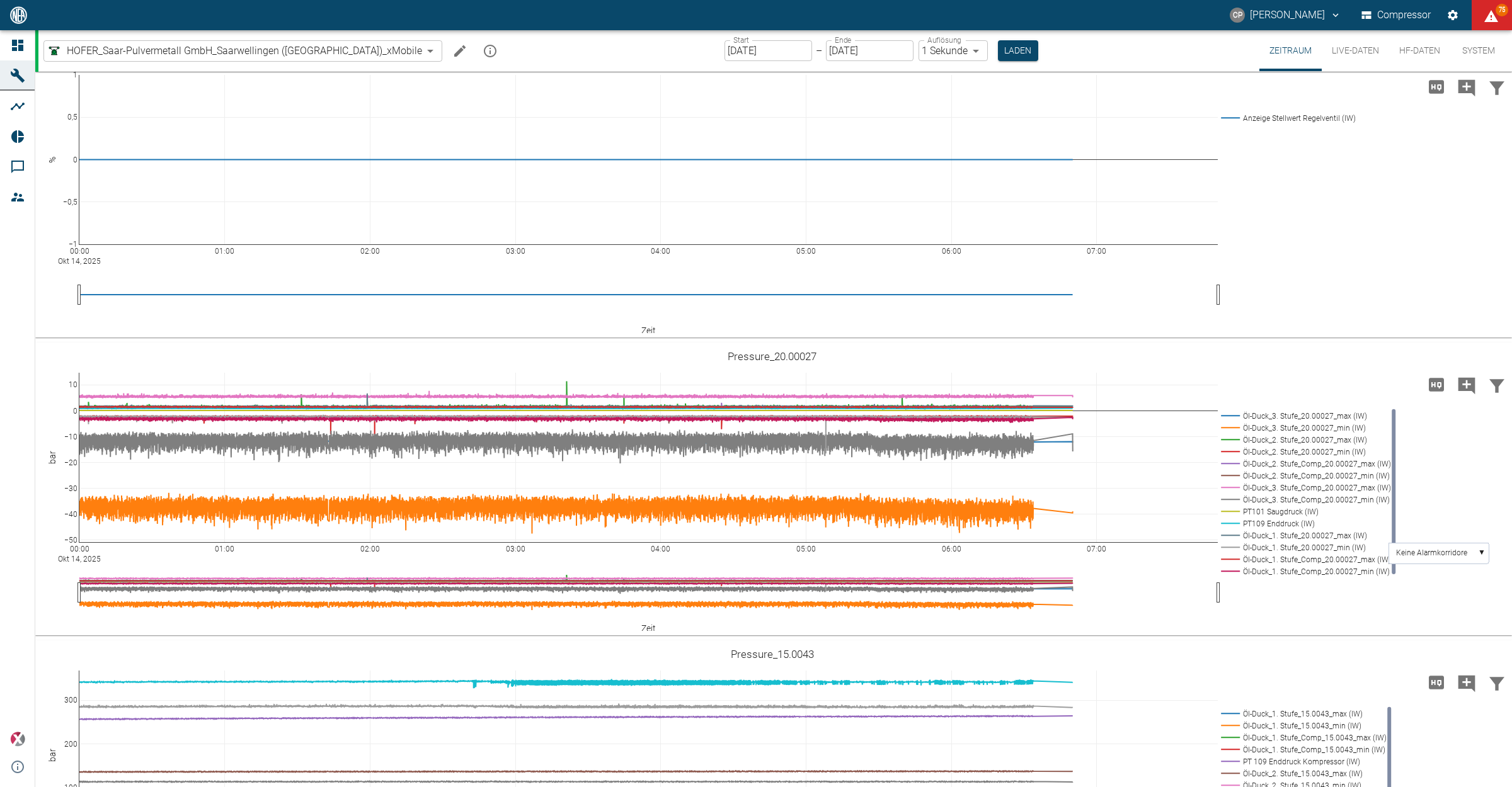
scroll to position [1071, 0]
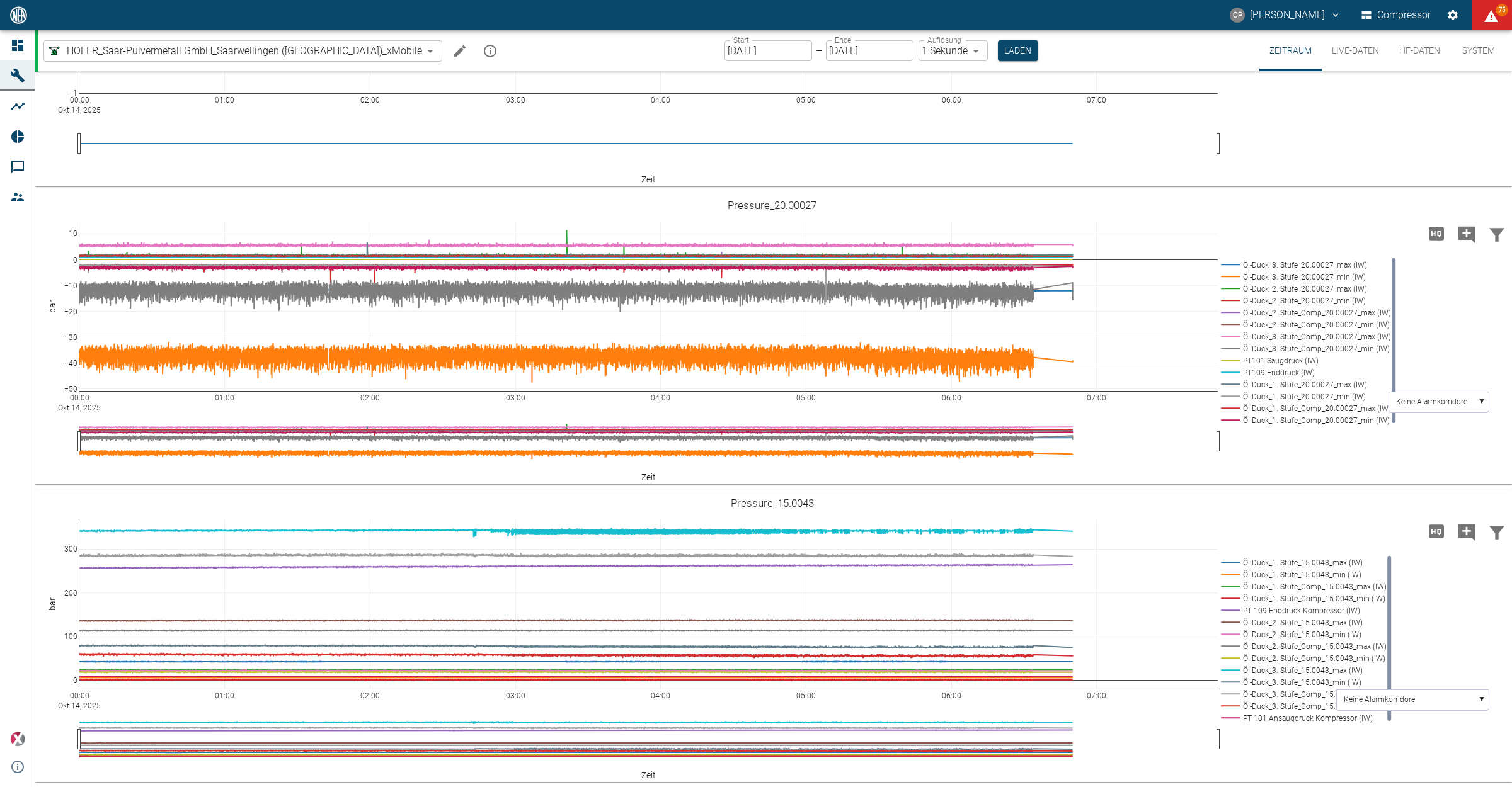
click at [1423, 55] on button "HF-Daten" at bounding box center [1419, 50] width 61 height 41
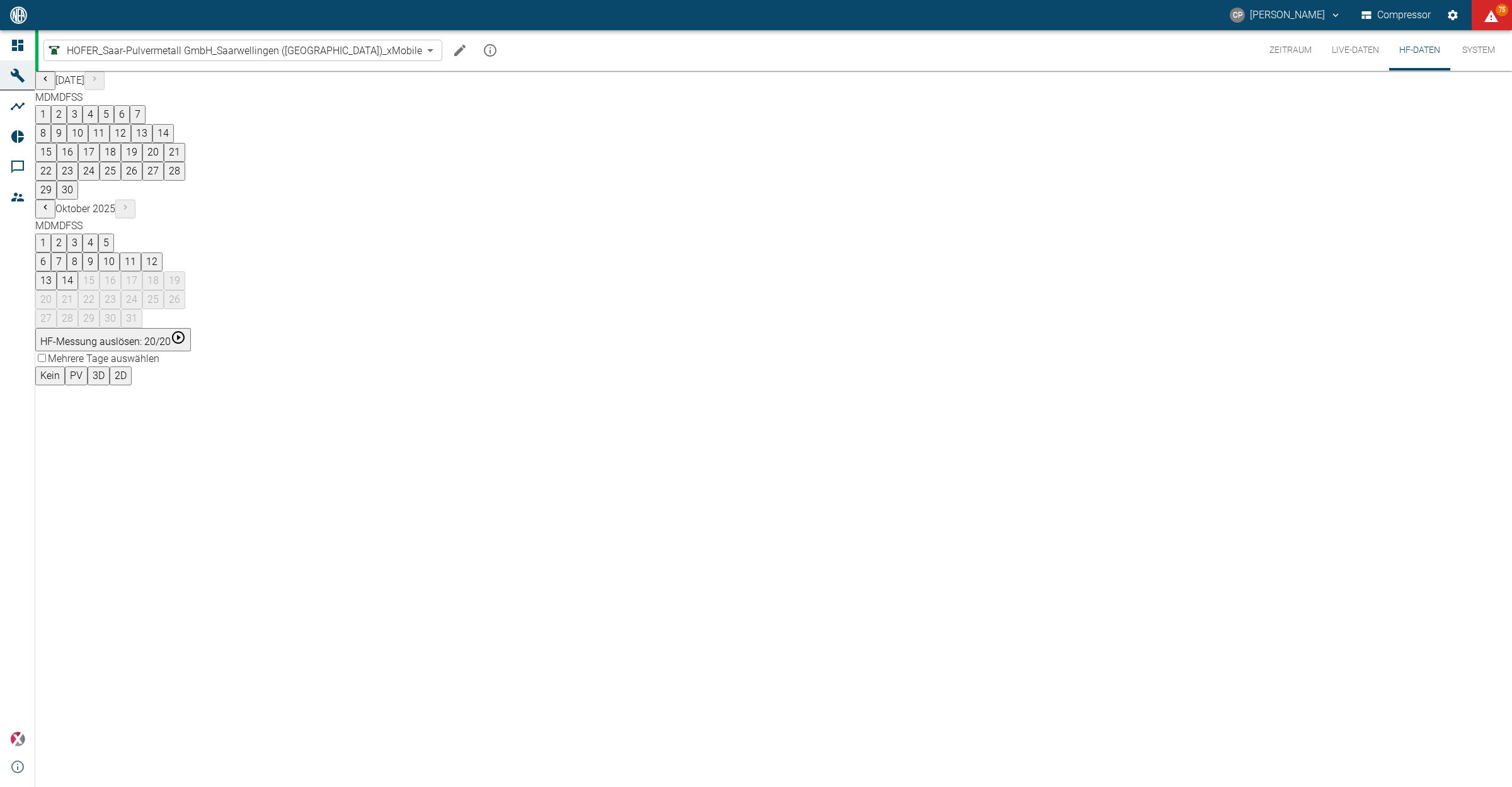
click at [191, 328] on button "HF-Messung auslösen: 20/20" at bounding box center [113, 340] width 156 height 23
click at [83, 395] on button "06:50:57" at bounding box center [59, 405] width 48 height 19
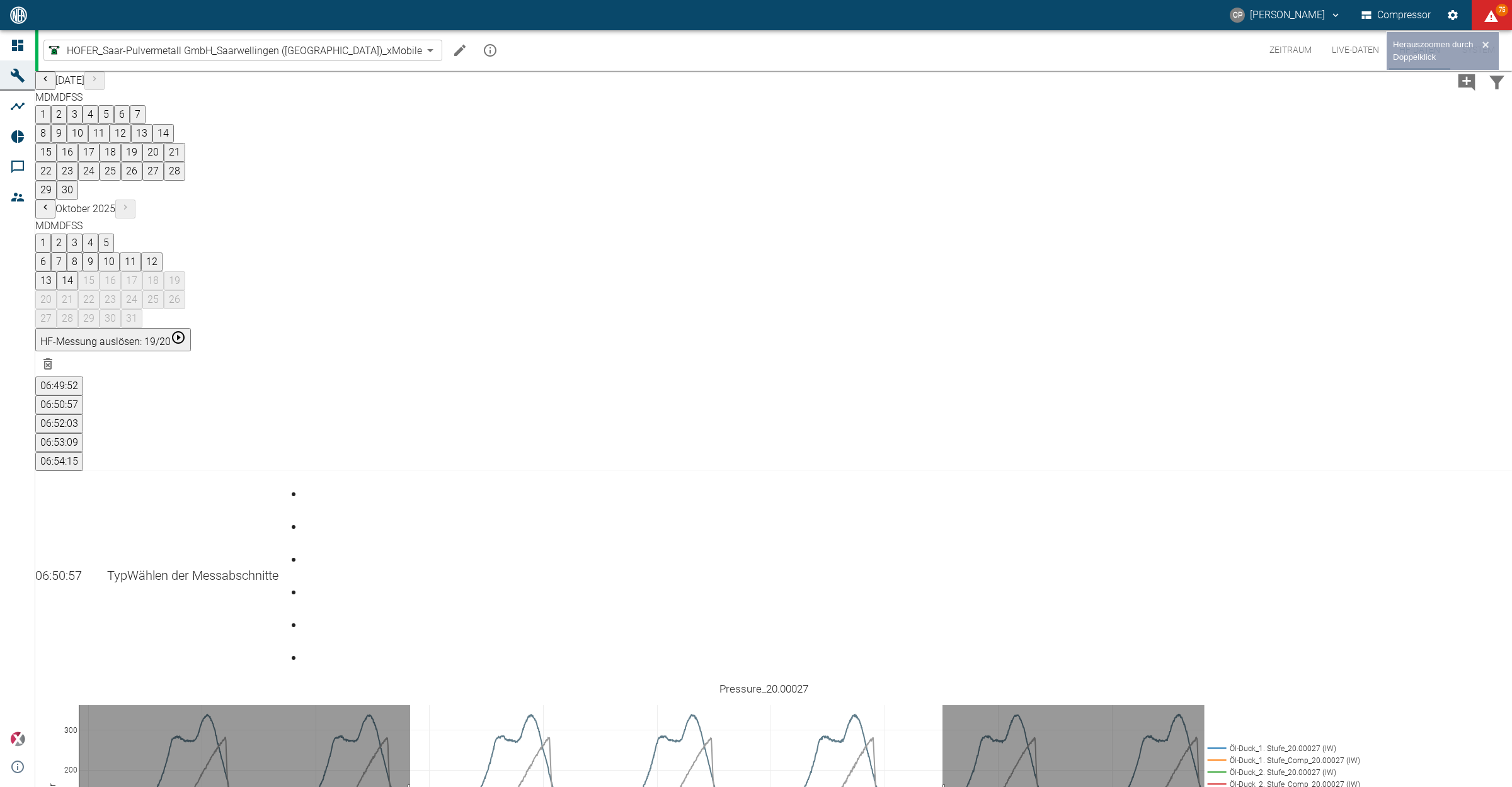
drag, startPoint x: 420, startPoint y: 493, endPoint x: 952, endPoint y: 501, distance: 532.1
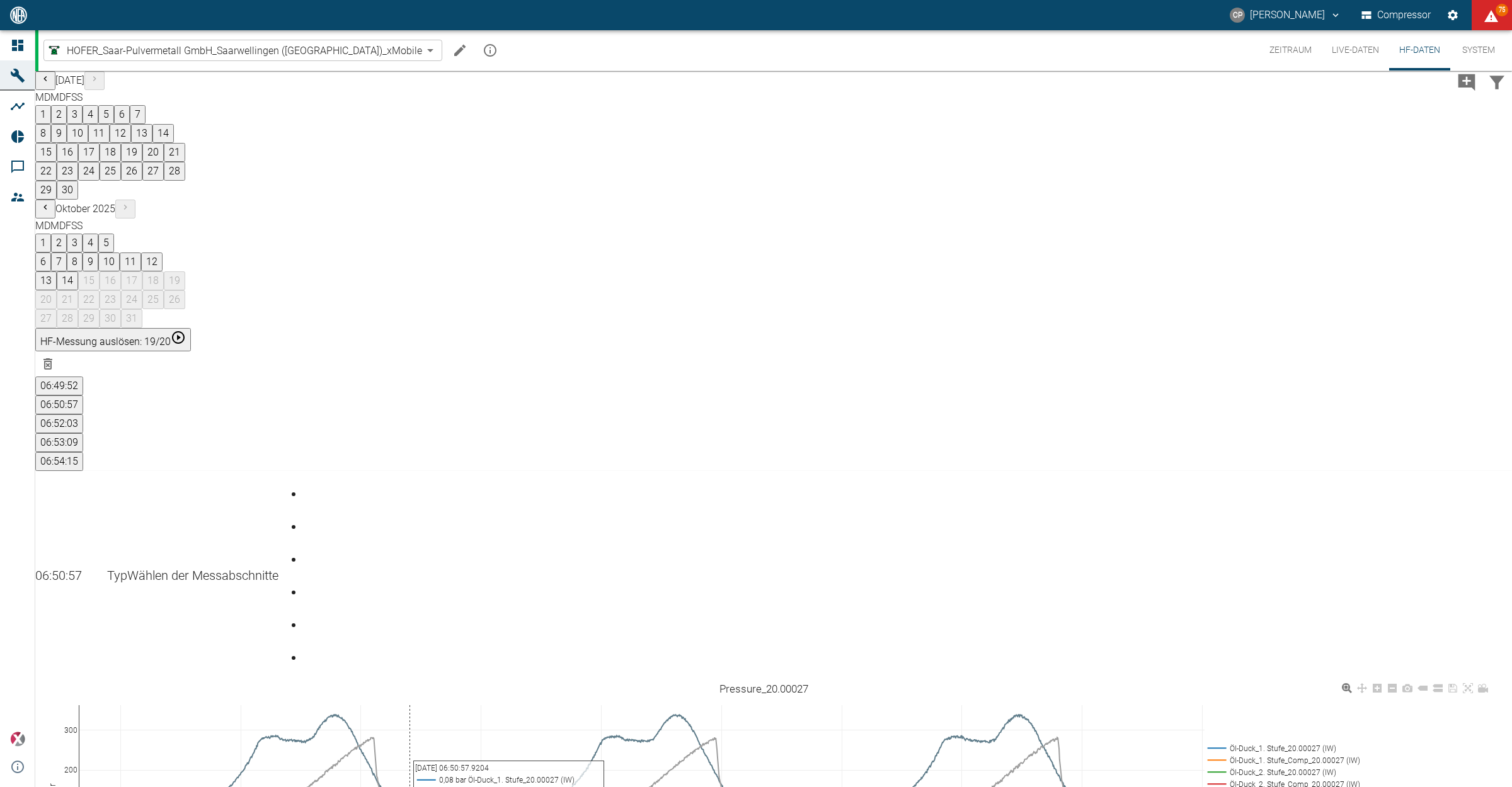
click at [1298, 742] on rect at bounding box center [1281, 748] width 153 height 12
click at [1298, 755] on rect at bounding box center [1281, 761] width 153 height 12
click at [1302, 766] on rect at bounding box center [1281, 772] width 153 height 12
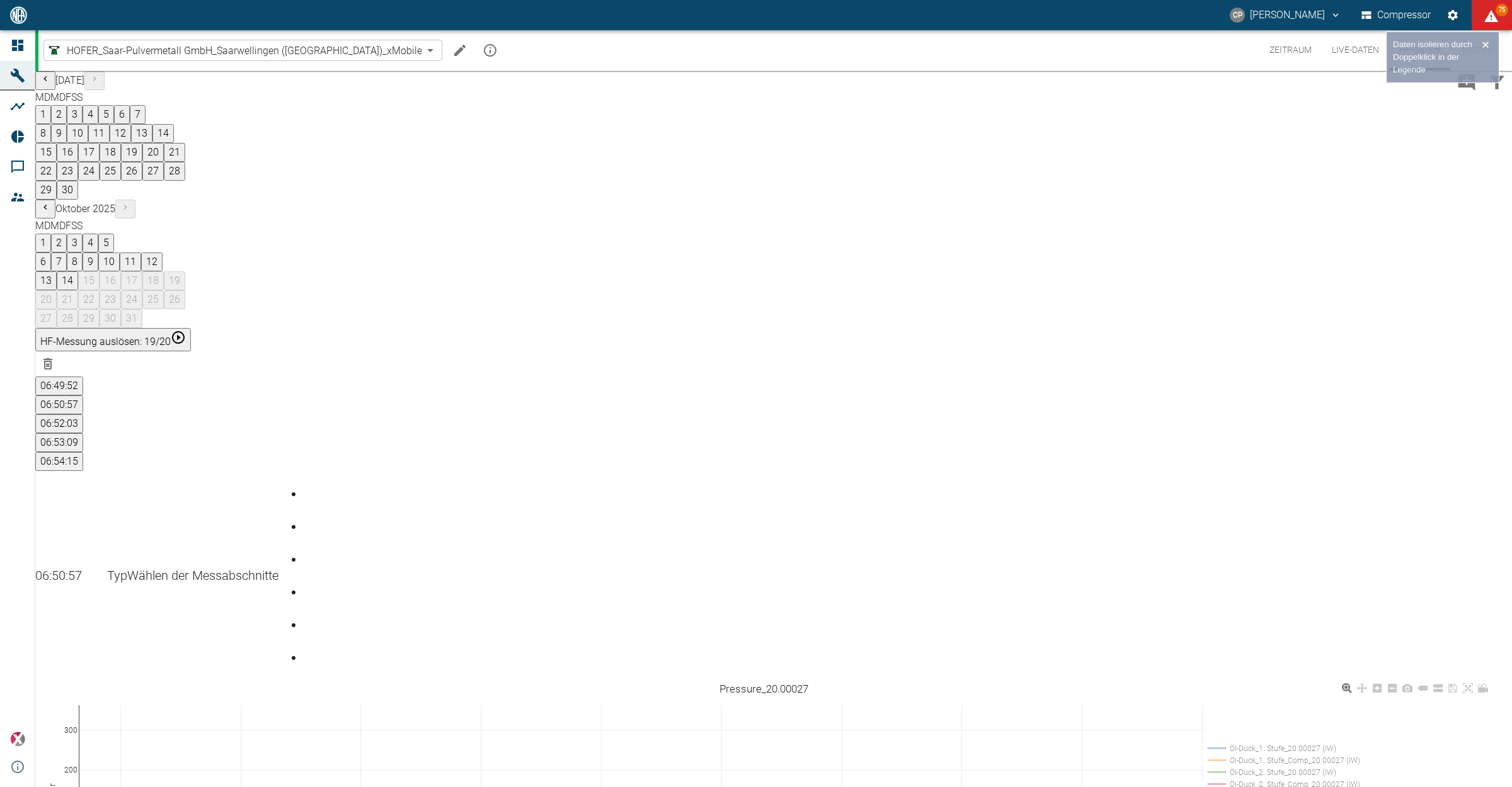
click at [1304, 779] on rect at bounding box center [1281, 785] width 153 height 12
click at [1299, 779] on rect at bounding box center [1281, 785] width 153 height 12
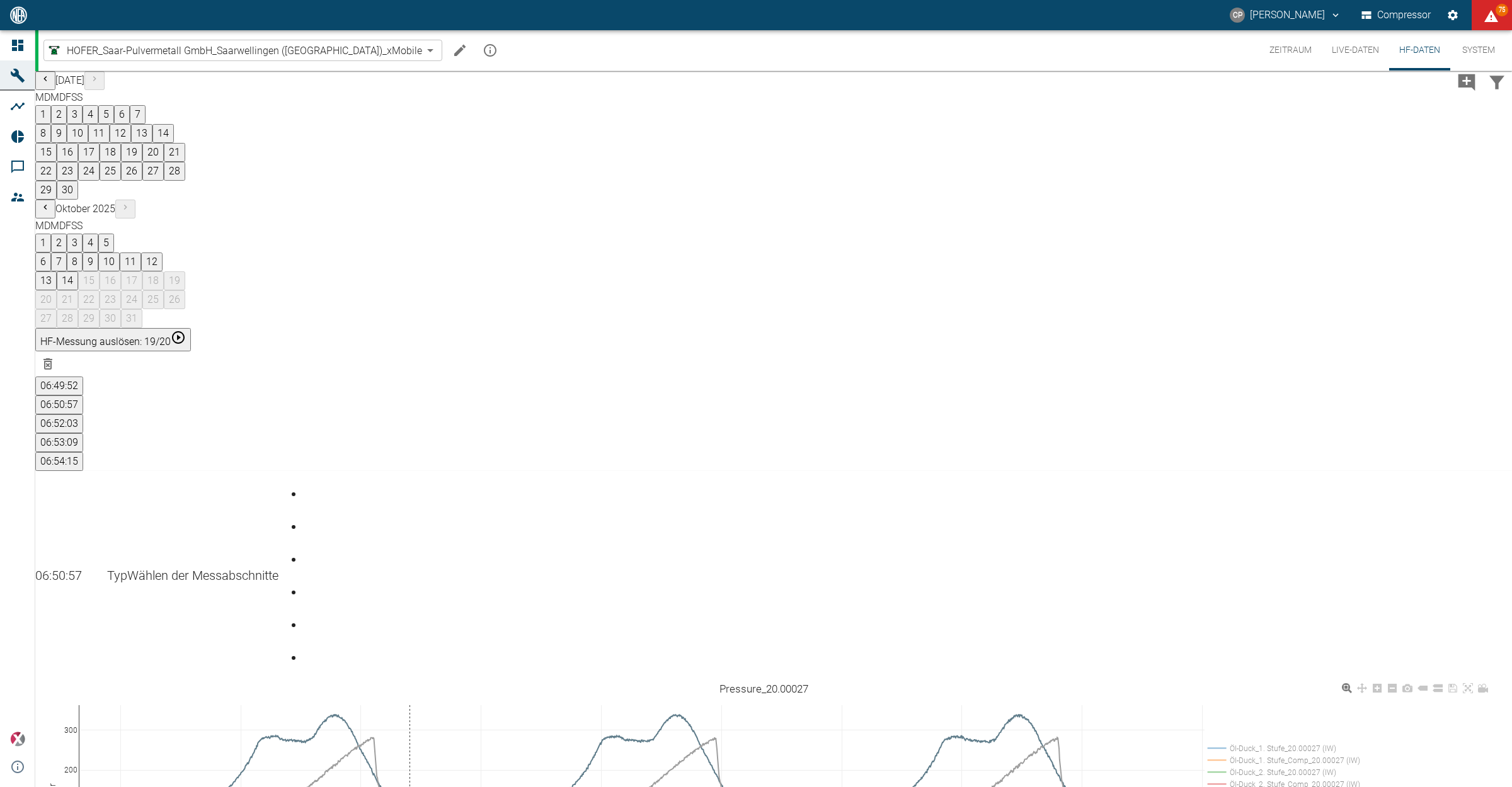
click at [1427, 683] on icon at bounding box center [1422, 688] width 10 height 10
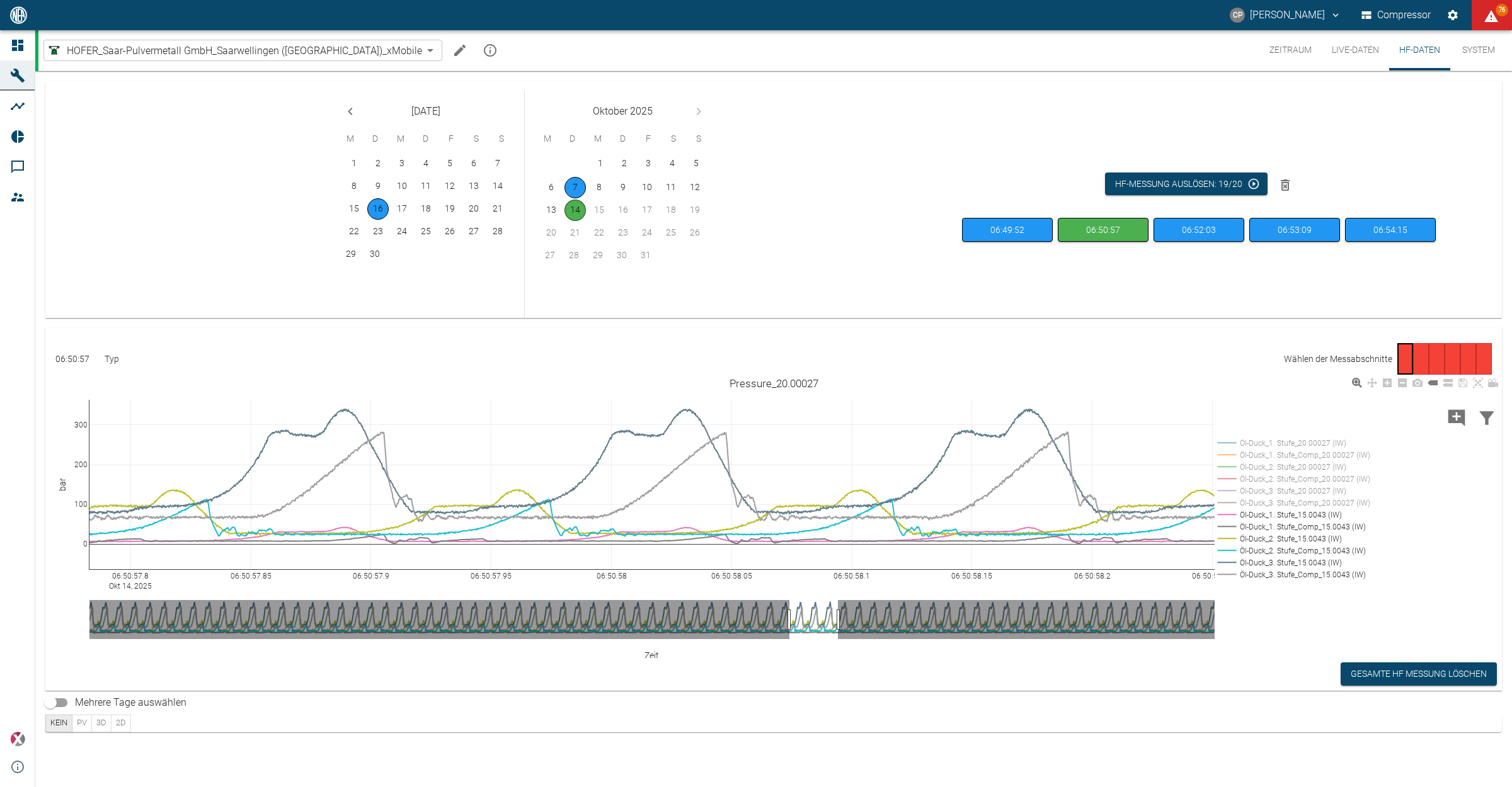
click at [1279, 575] on rect at bounding box center [1291, 575] width 153 height 12
click at [1275, 560] on rect at bounding box center [1291, 563] width 153 height 12
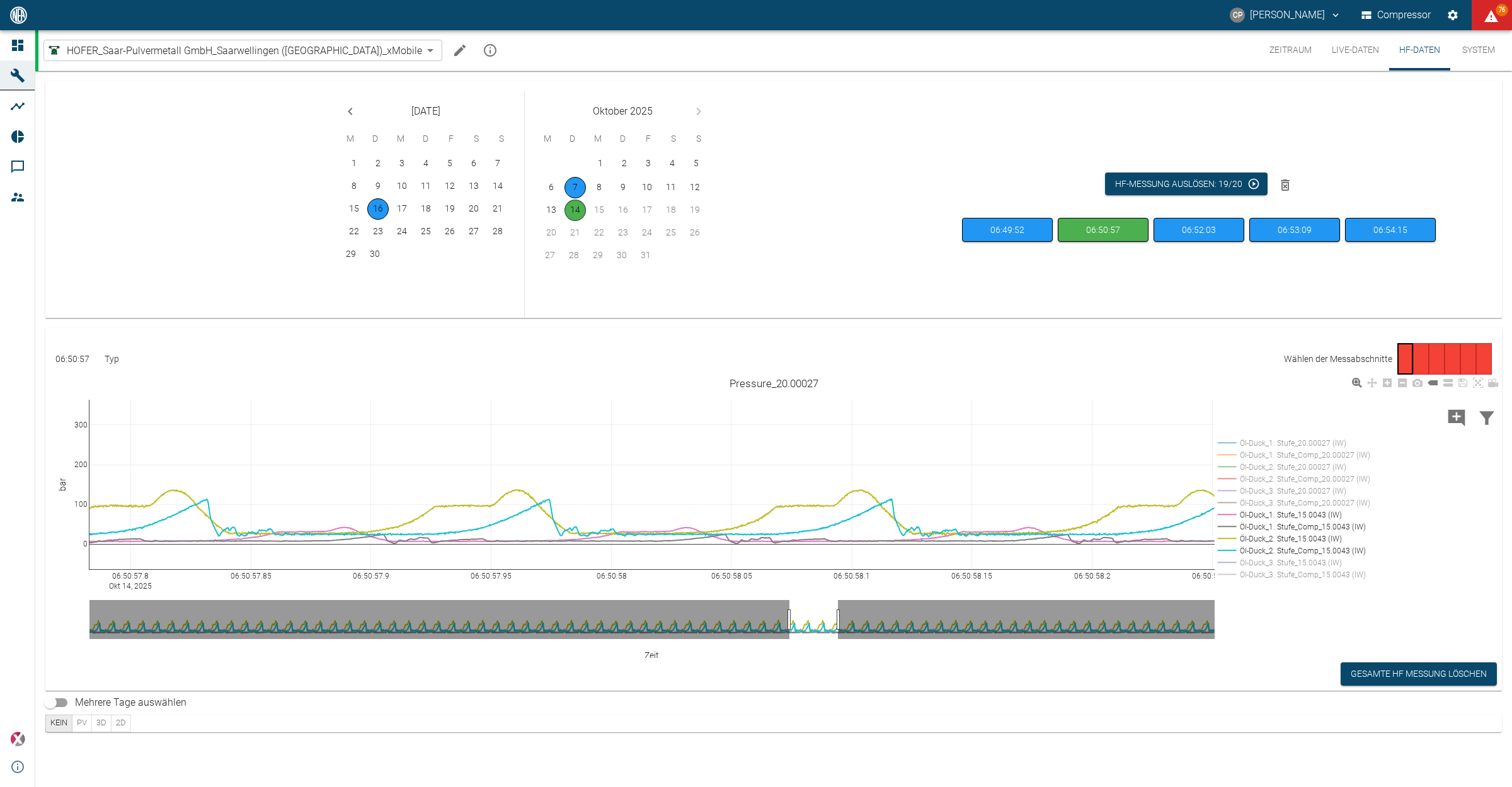
click at [1263, 553] on rect at bounding box center [1291, 551] width 153 height 12
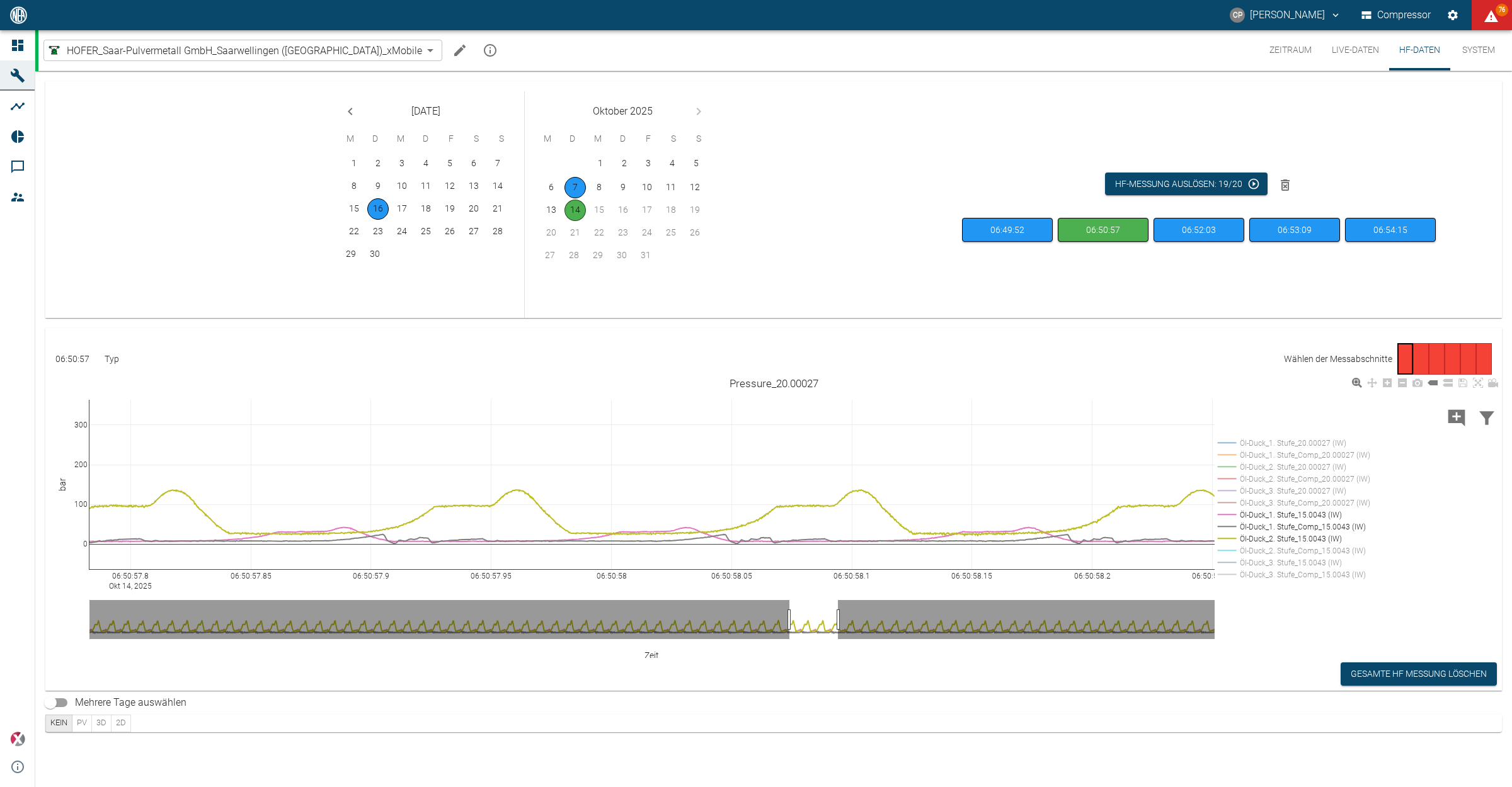
click at [1261, 539] on rect at bounding box center [1291, 539] width 153 height 12
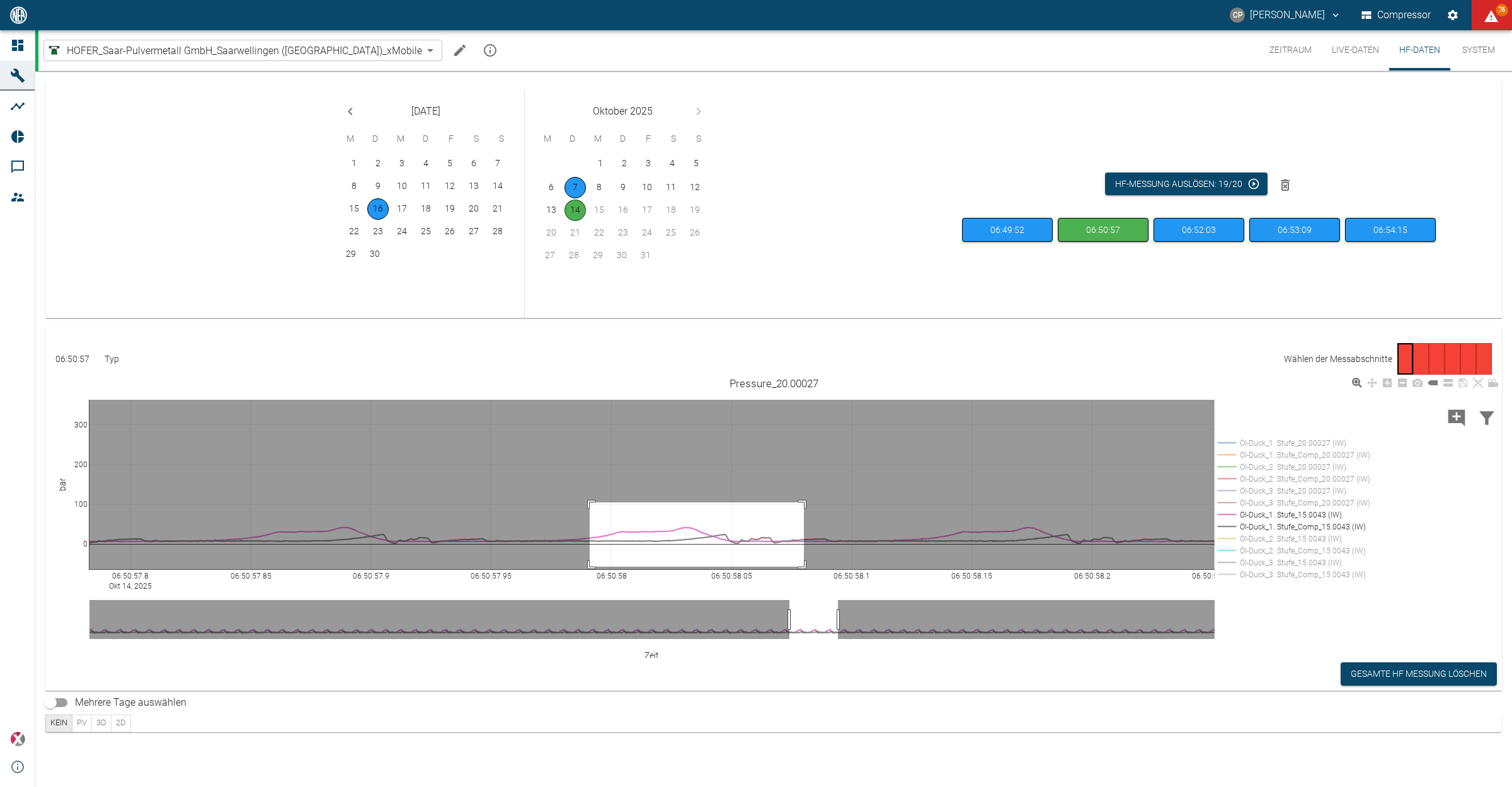
drag, startPoint x: 590, startPoint y: 503, endPoint x: 810, endPoint y: 570, distance: 230.0
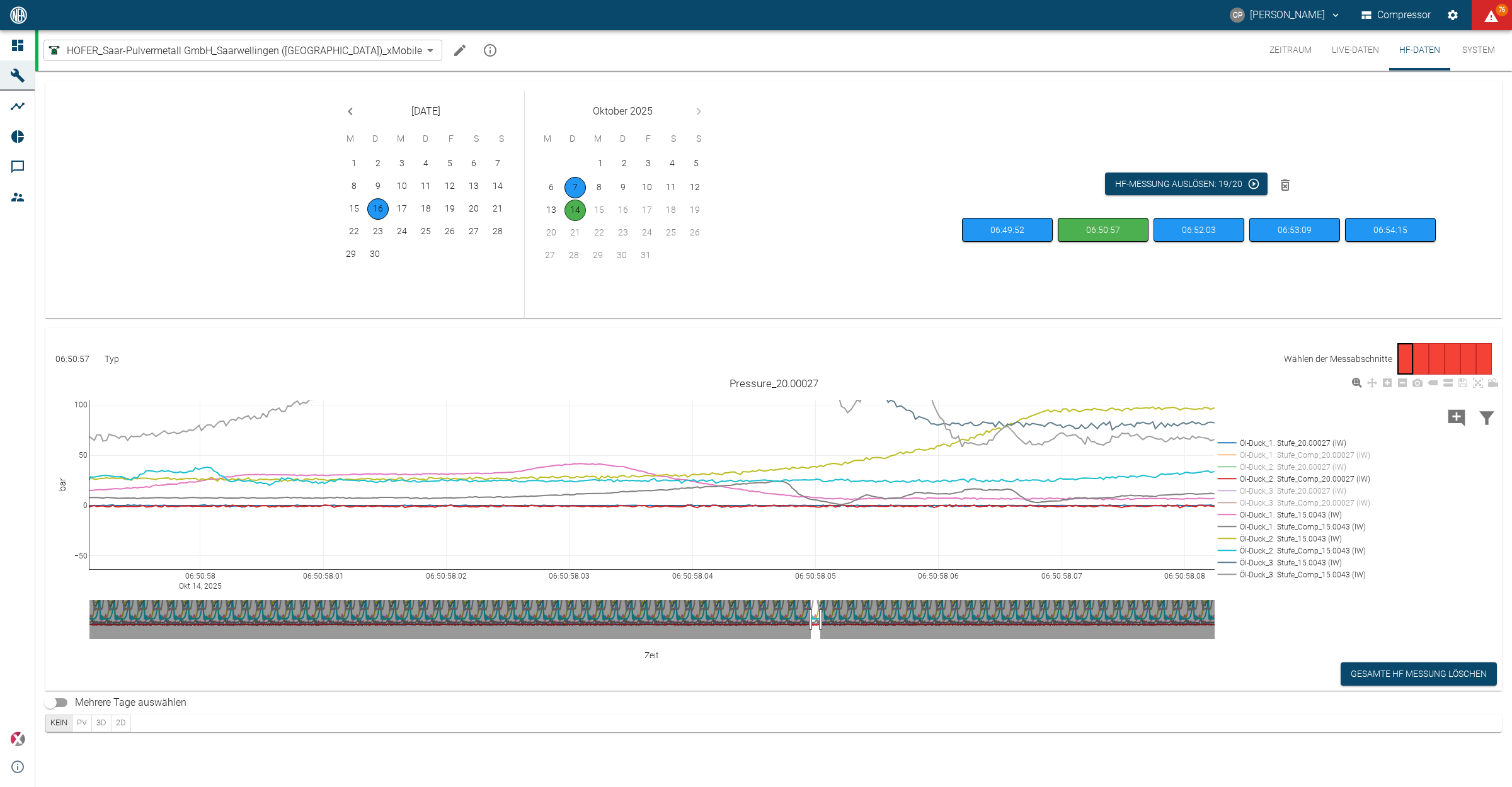
click at [1287, 560] on rect at bounding box center [1291, 563] width 153 height 12
click at [1289, 575] on rect at bounding box center [1291, 575] width 153 height 12
click at [1286, 553] on rect at bounding box center [1291, 551] width 153 height 12
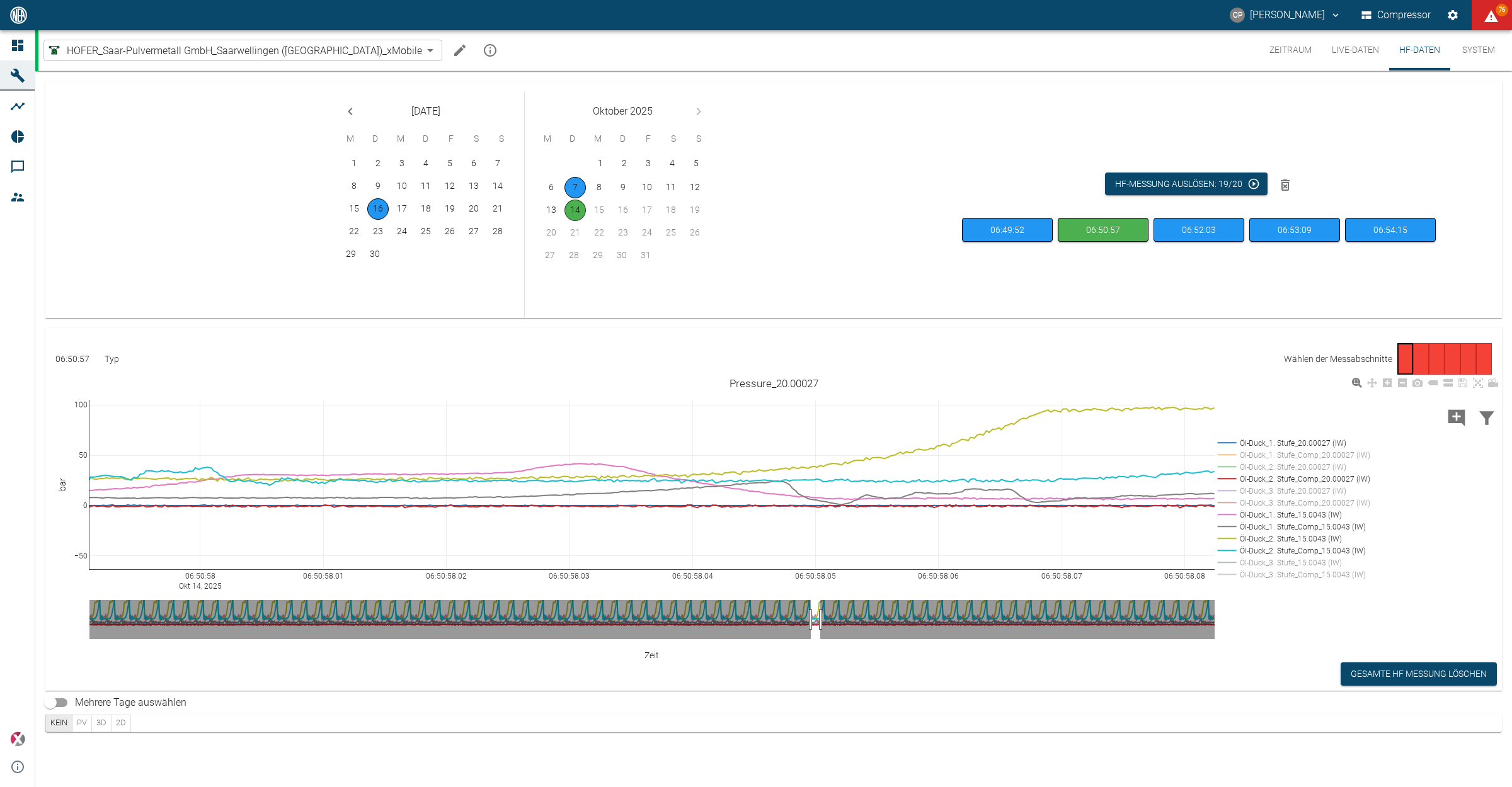
click at [1286, 539] on rect at bounding box center [1291, 539] width 153 height 12
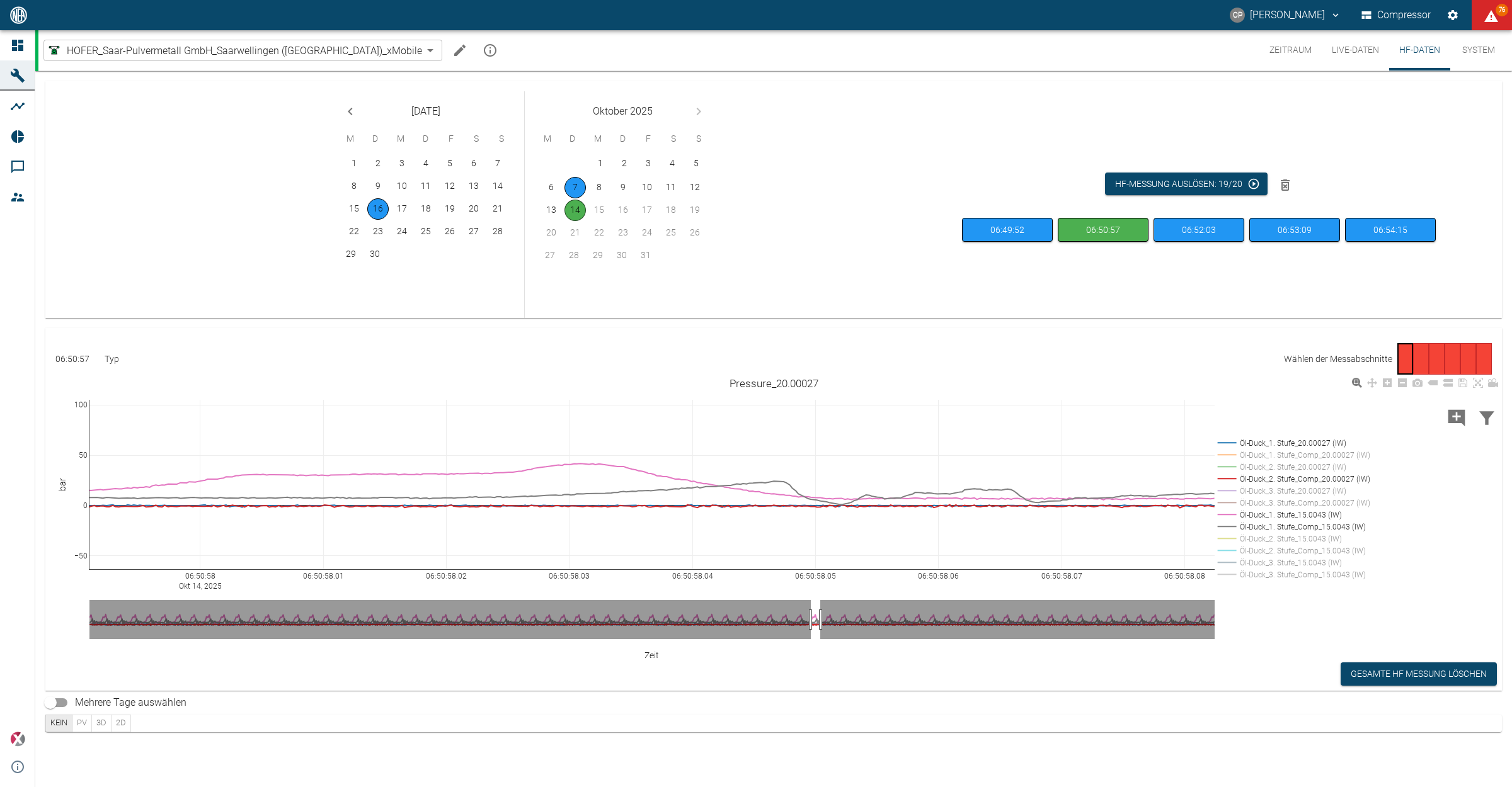
click at [1279, 480] on rect at bounding box center [1291, 479] width 153 height 12
click at [1270, 446] on rect at bounding box center [1291, 443] width 153 height 12
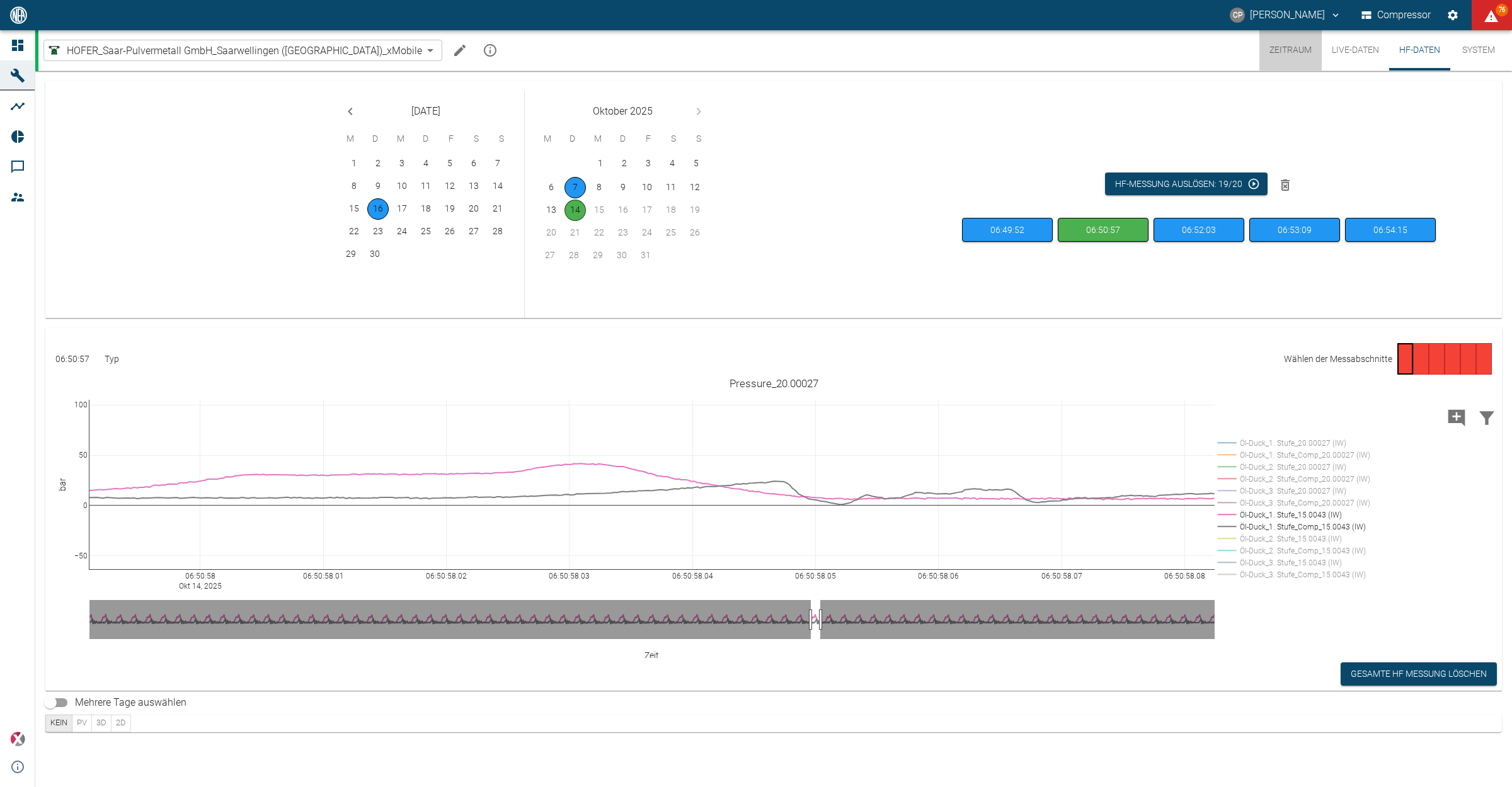
click at [1289, 47] on button "Zeitraum" at bounding box center [1290, 50] width 62 height 40
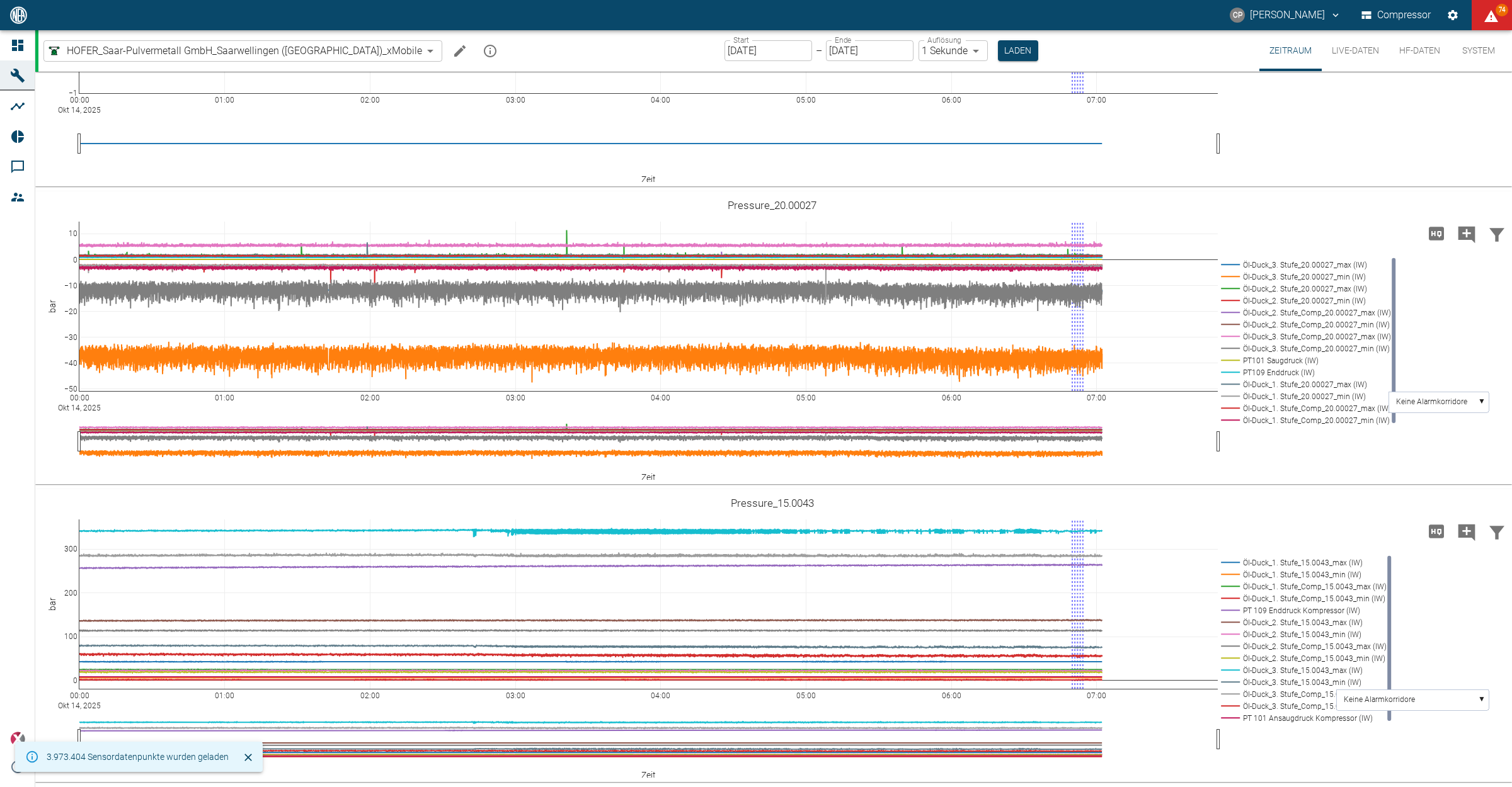
scroll to position [1071, 0]
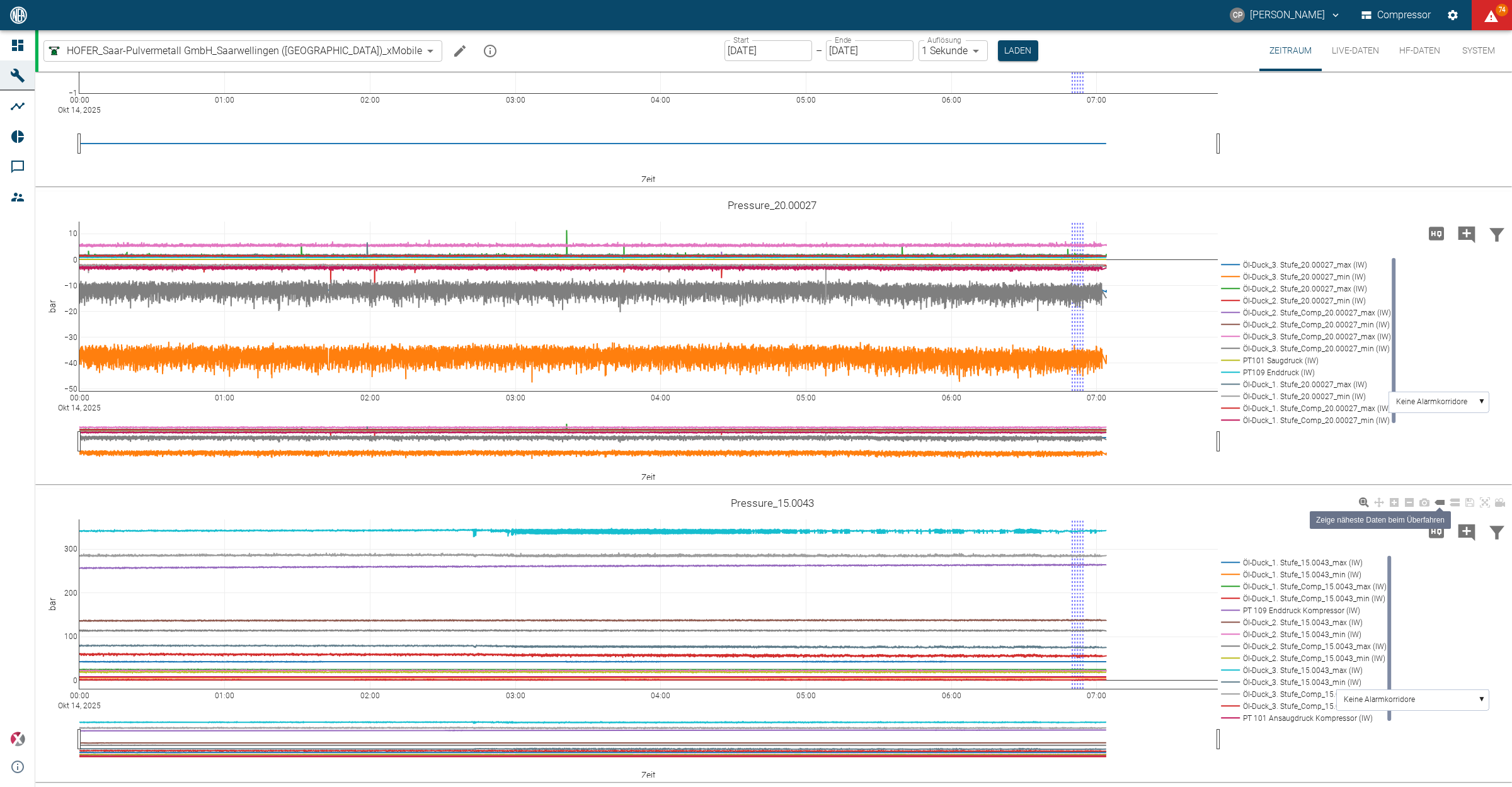
click at [1435, 505] on icon at bounding box center [1439, 502] width 10 height 10
drag, startPoint x: 492, startPoint y: 528, endPoint x: 1006, endPoint y: 597, distance: 518.6
click at [1006, 597] on div "00:00 Okt 14, 2025 01:00 02:00 03:00 04:00 05:00 06:00 07:00 0 100 200 300 Öl-D…" at bounding box center [772, 636] width 1473 height 284
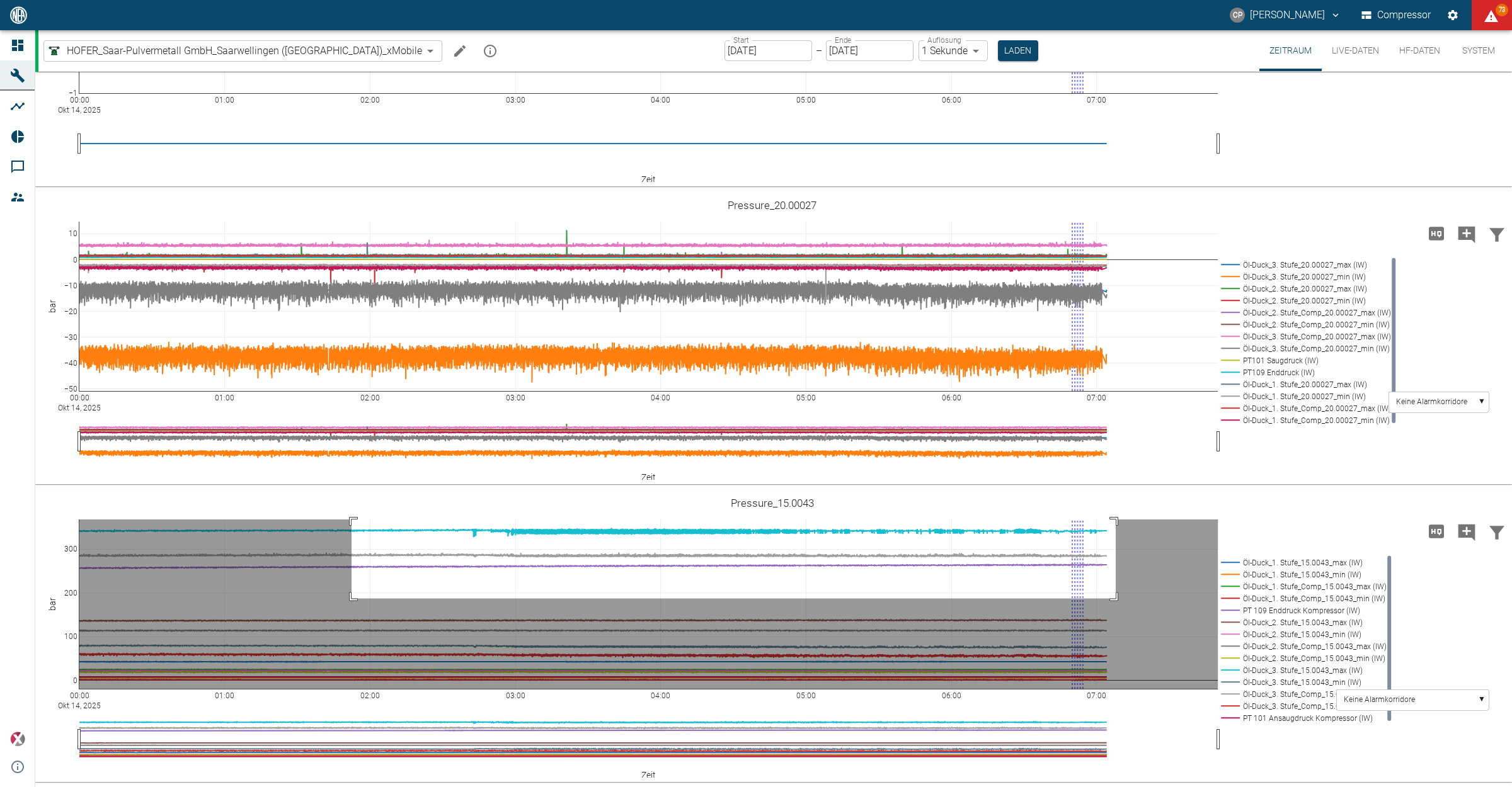
drag, startPoint x: 352, startPoint y: 600, endPoint x: 1116, endPoint y: 496, distance: 771.0
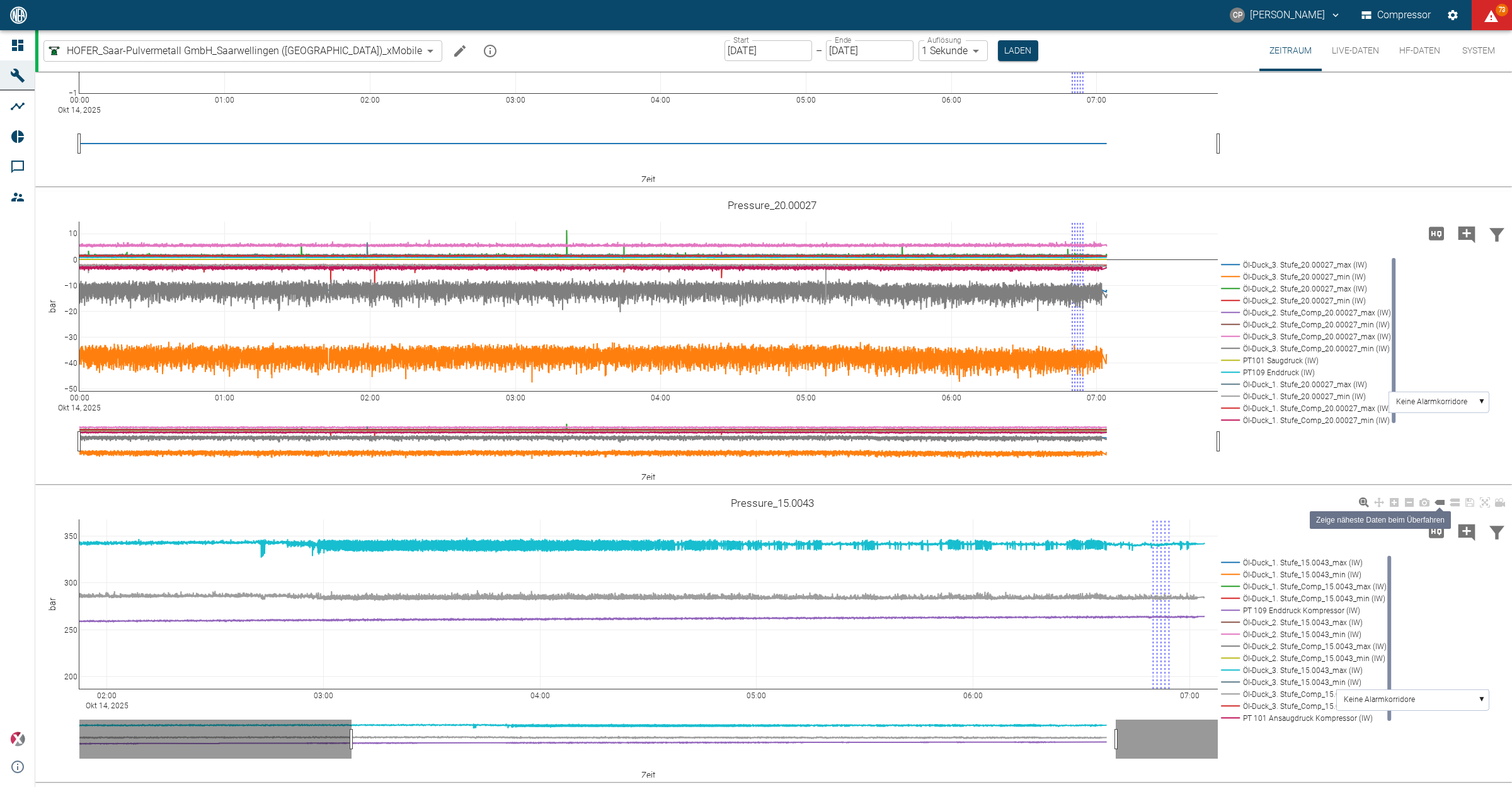
click at [1437, 502] on icon at bounding box center [1439, 503] width 10 height 5
